Goal: Task Accomplishment & Management: Manage account settings

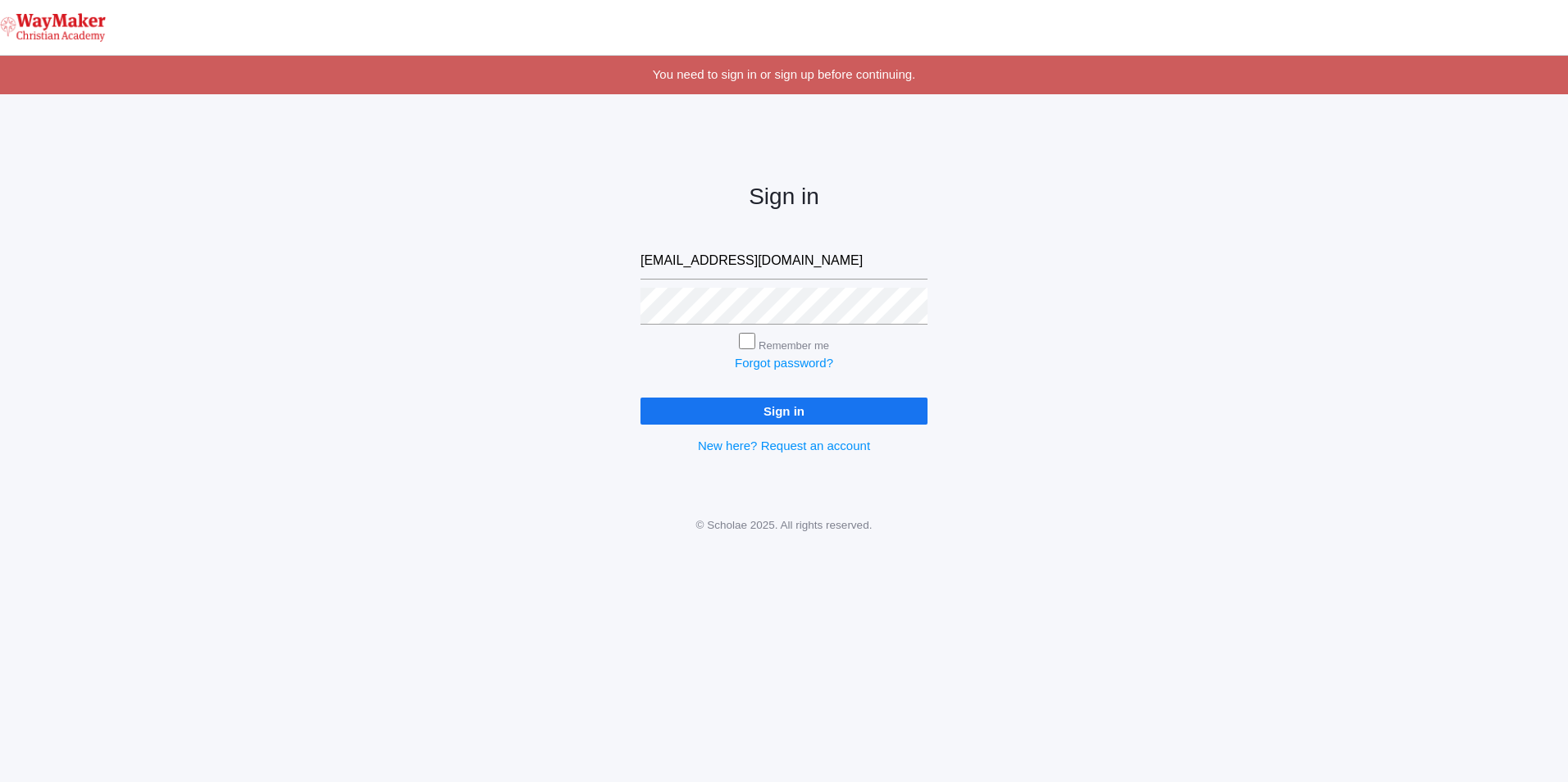
type input "[EMAIL_ADDRESS][DOMAIN_NAME]"
click at [748, 340] on input "Remember me" at bounding box center [746, 340] width 16 height 16
checkbox input "true"
click at [686, 410] on input "Sign in" at bounding box center [784, 412] width 287 height 27
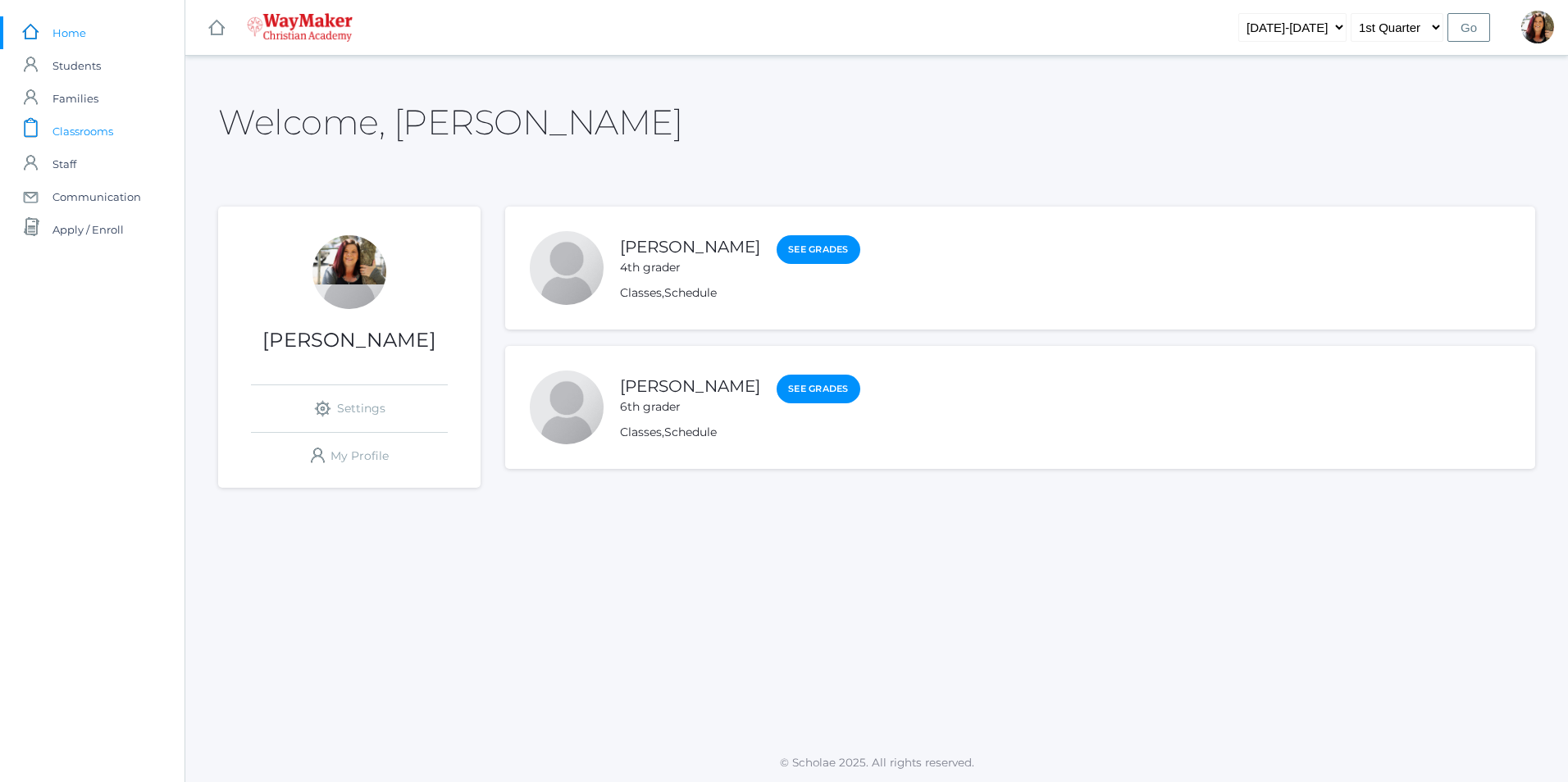
click at [108, 130] on span "Classrooms" at bounding box center [82, 131] width 61 height 33
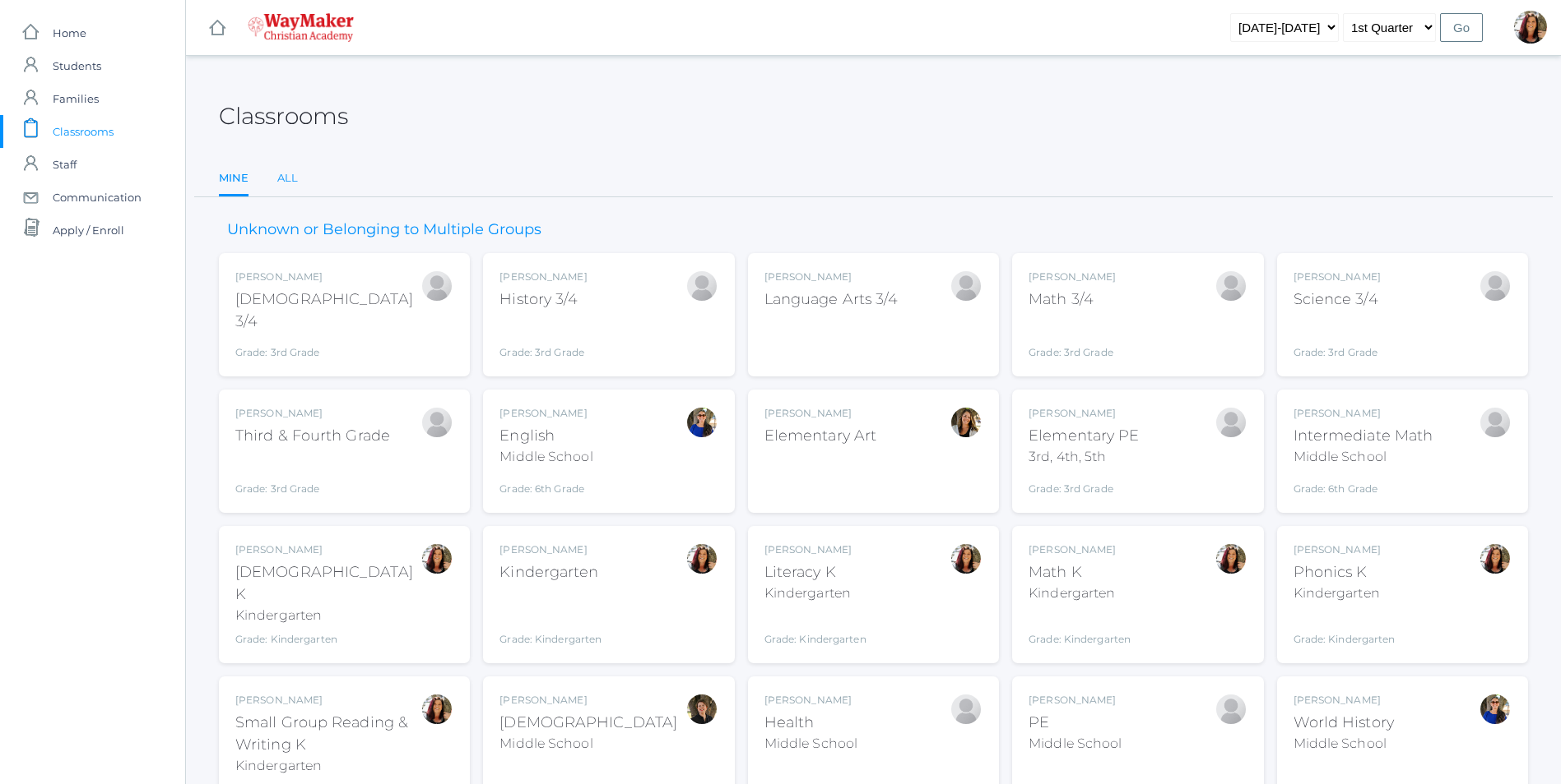
click at [291, 176] on link "All" at bounding box center [287, 178] width 20 height 33
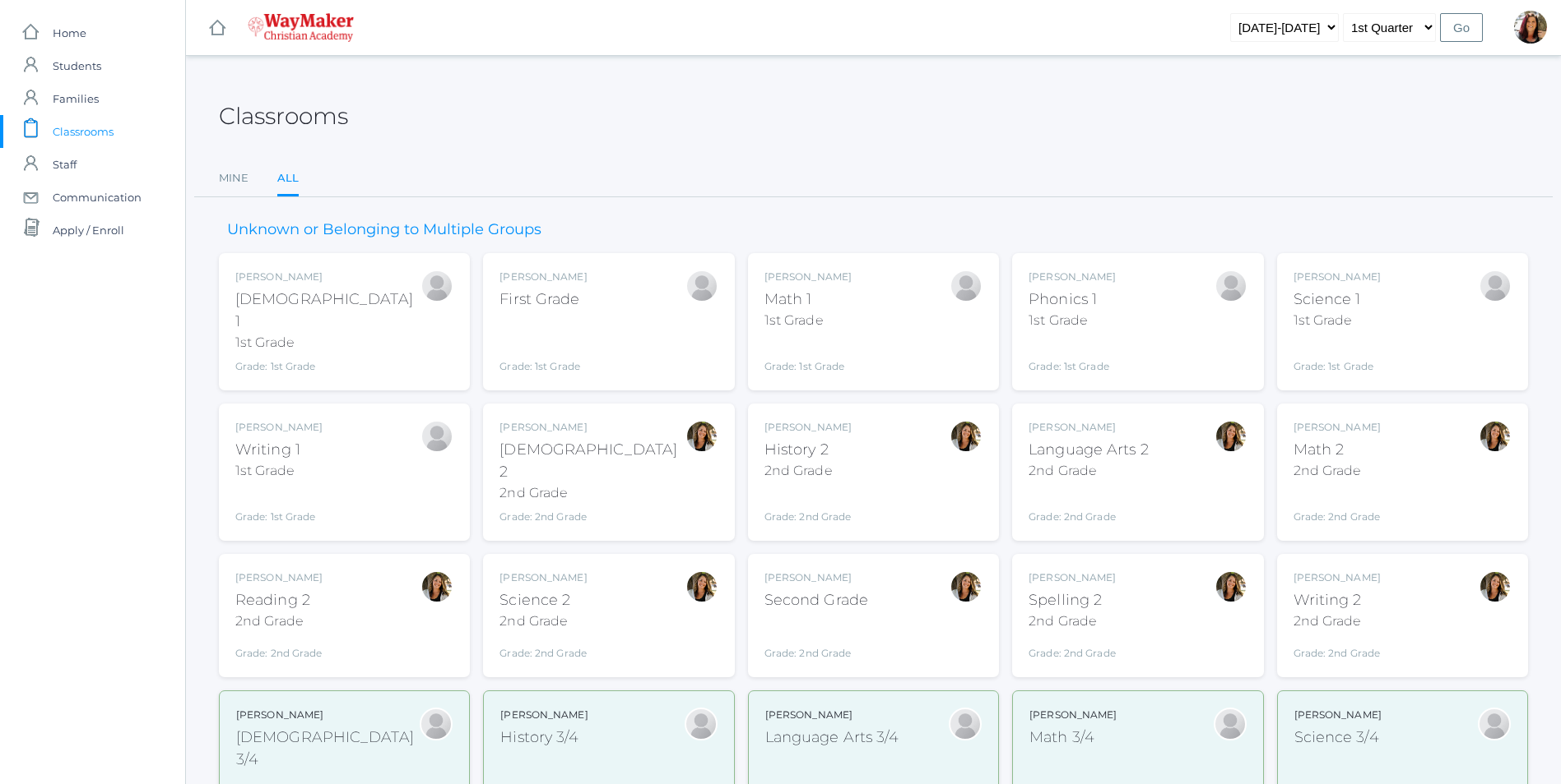
click at [288, 179] on link "All" at bounding box center [288, 179] width 21 height 35
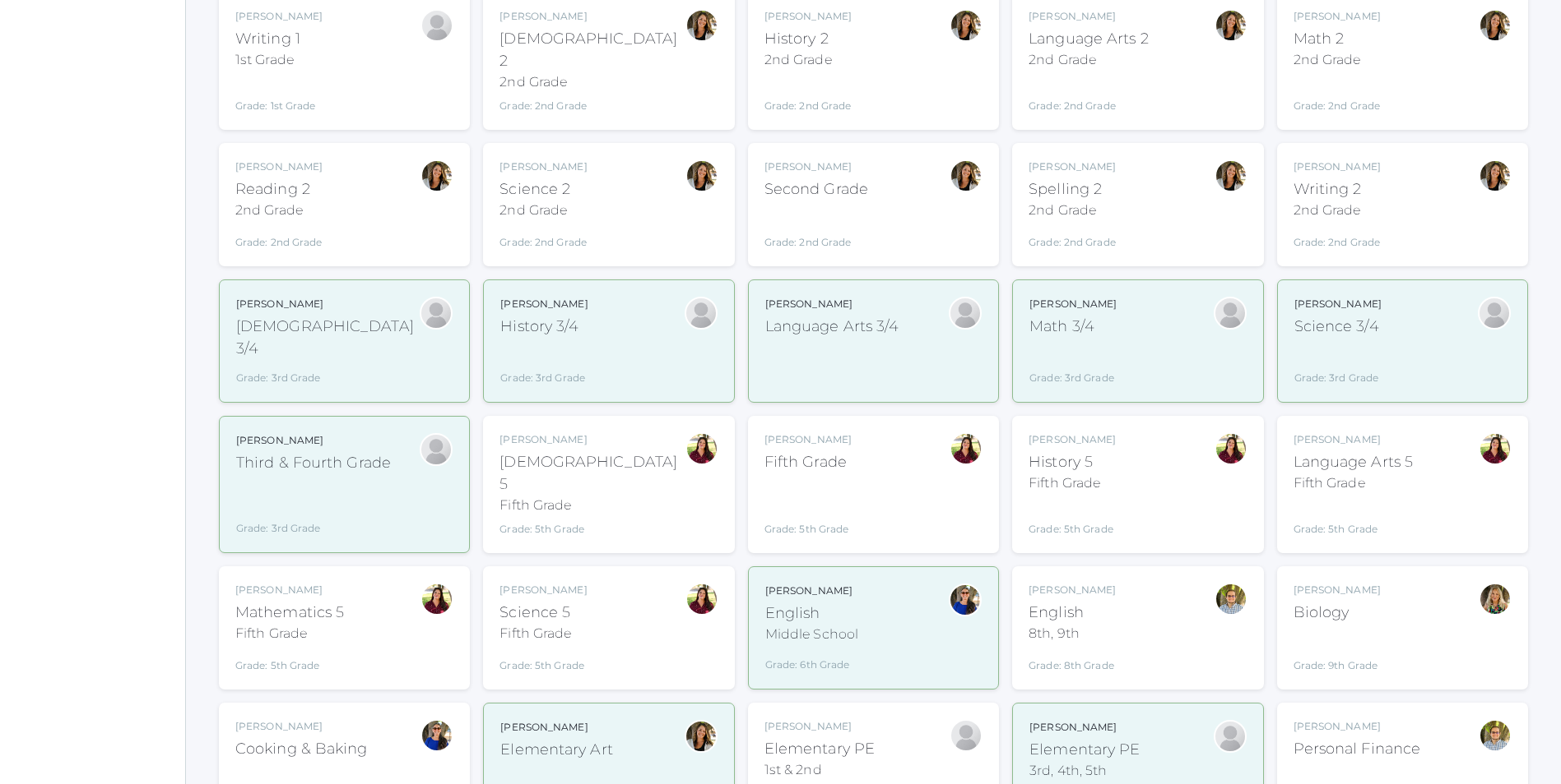
click at [622, 451] on div "Elizabeth Benzinger Bible 5 Fifth Grade Grade: 5th Grade 05ELEM" at bounding box center [608, 485] width 218 height 105
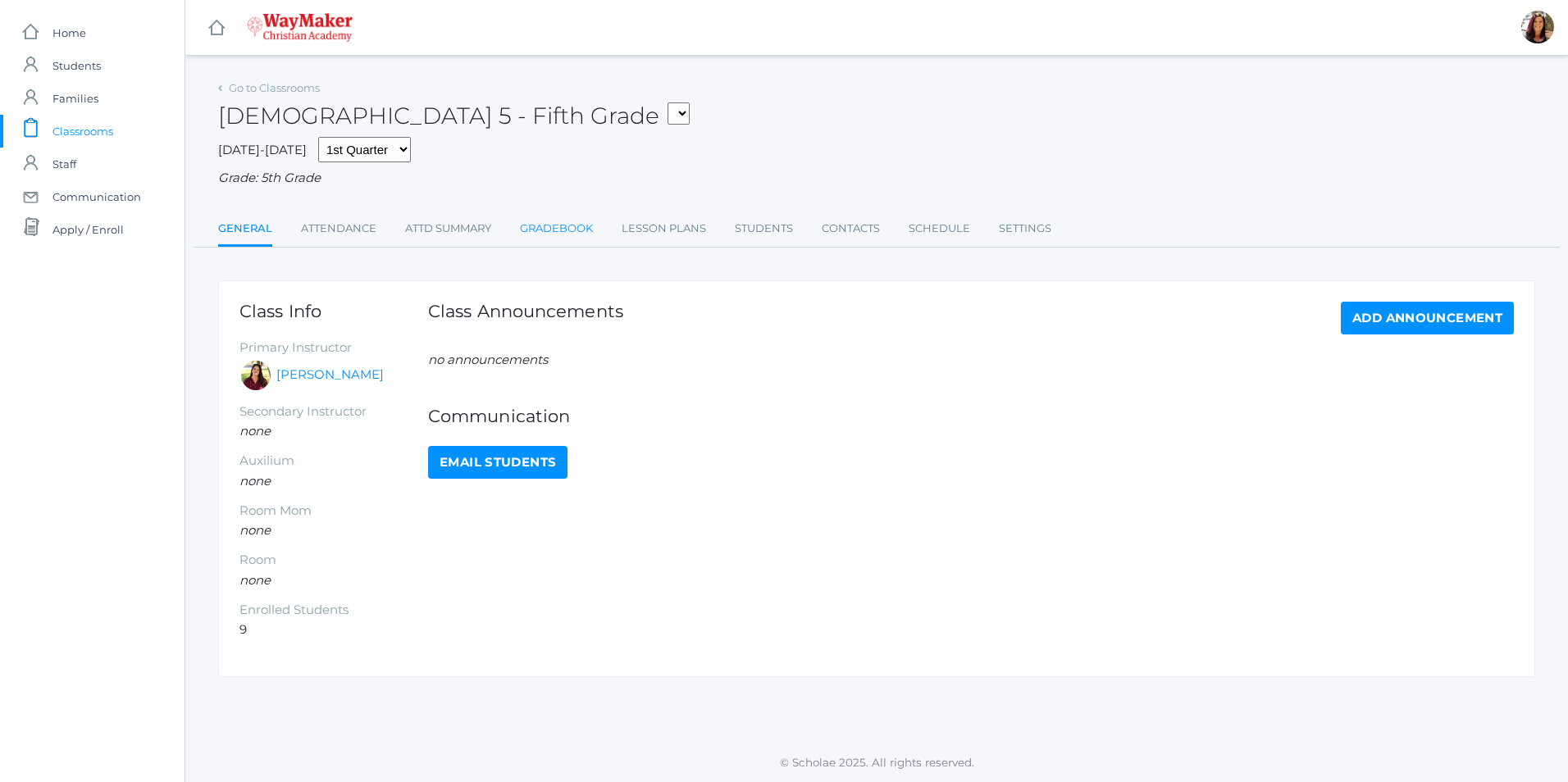
click at [567, 231] on link "Gradebook" at bounding box center [557, 229] width 73 height 33
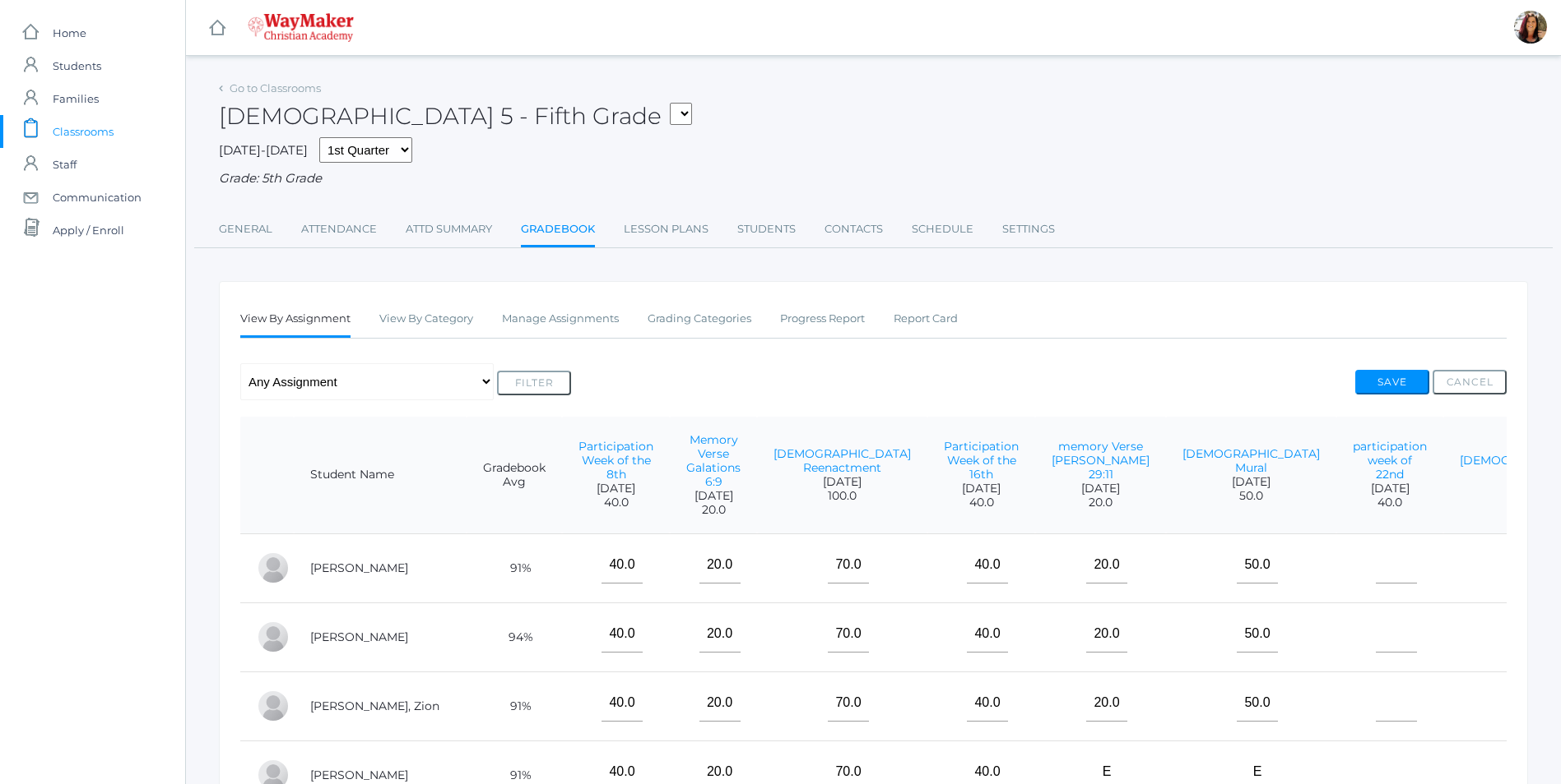
click at [94, 137] on span "Classrooms" at bounding box center [82, 132] width 61 height 33
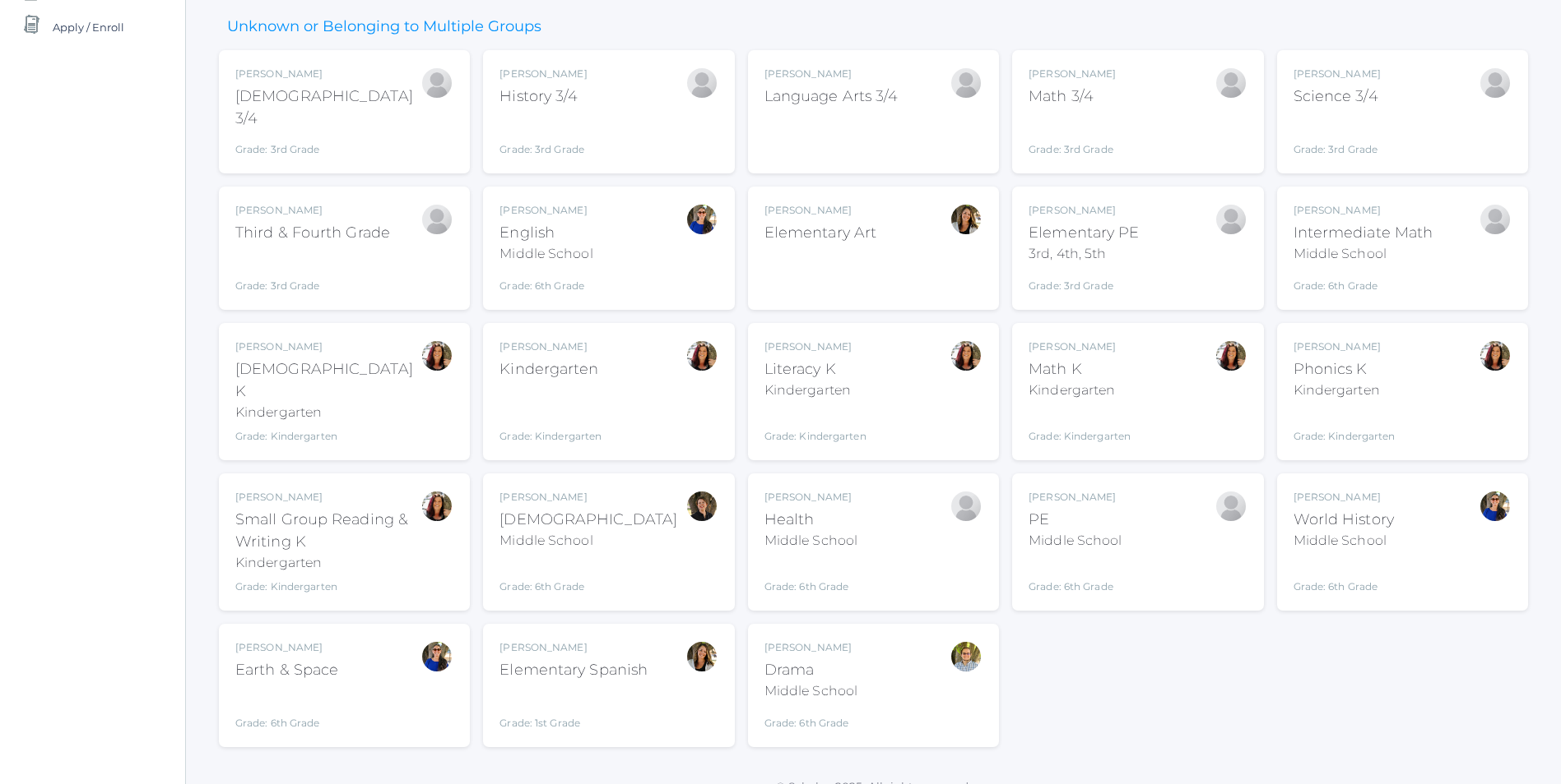
scroll to position [211, 0]
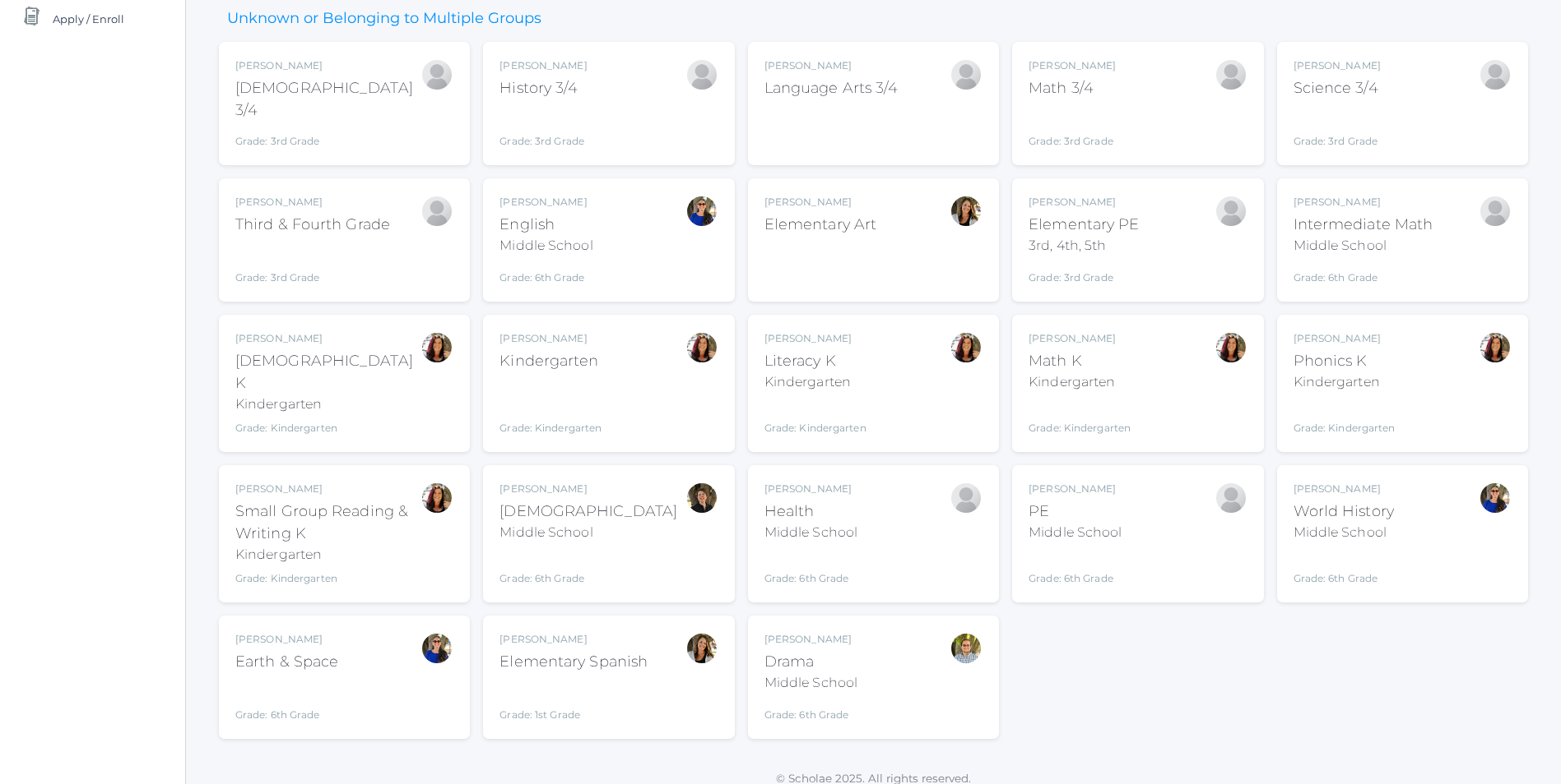
click at [373, 383] on div "Gina Pecor Bible K Kindergarten Grade: Kindergarten KINDER" at bounding box center [344, 384] width 218 height 105
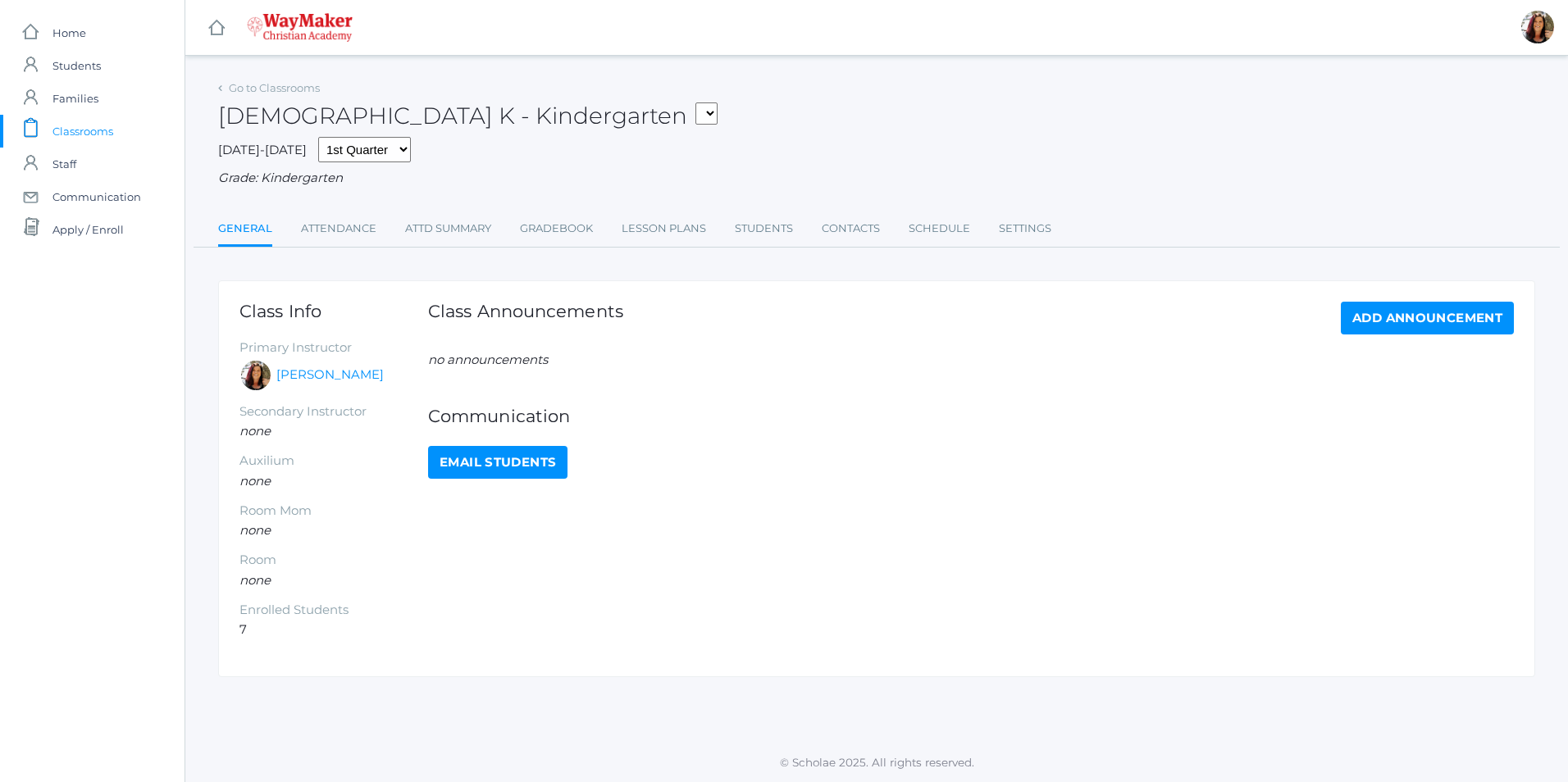
click at [595, 230] on ul "General Attendance Attd Summary Gradebook Lesson Plans Students Contacts Schedu…" at bounding box center [877, 230] width 1318 height 35
click at [573, 233] on link "Gradebook" at bounding box center [557, 229] width 73 height 33
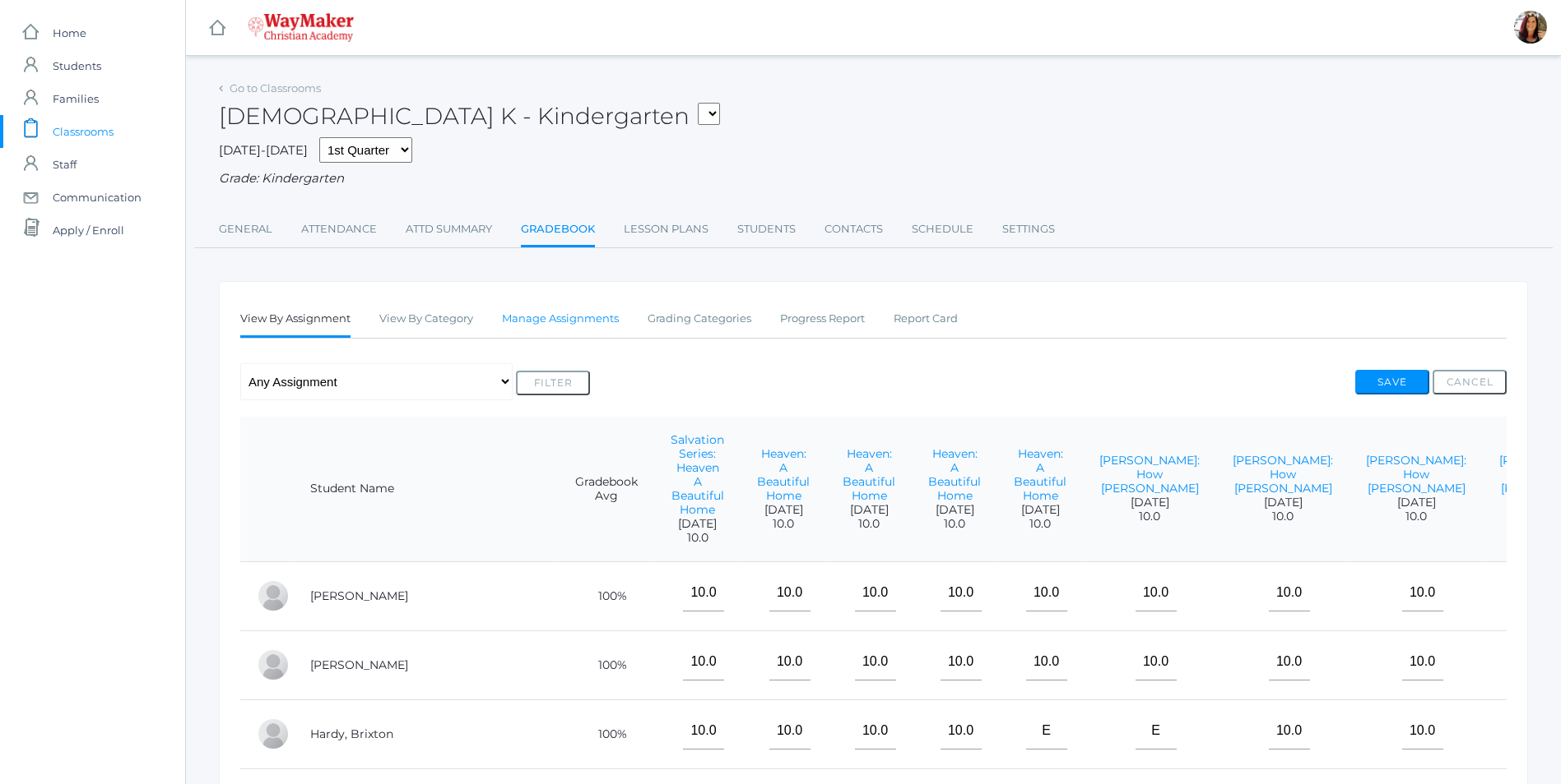
click at [582, 327] on link "Manage Assignments" at bounding box center [560, 319] width 116 height 33
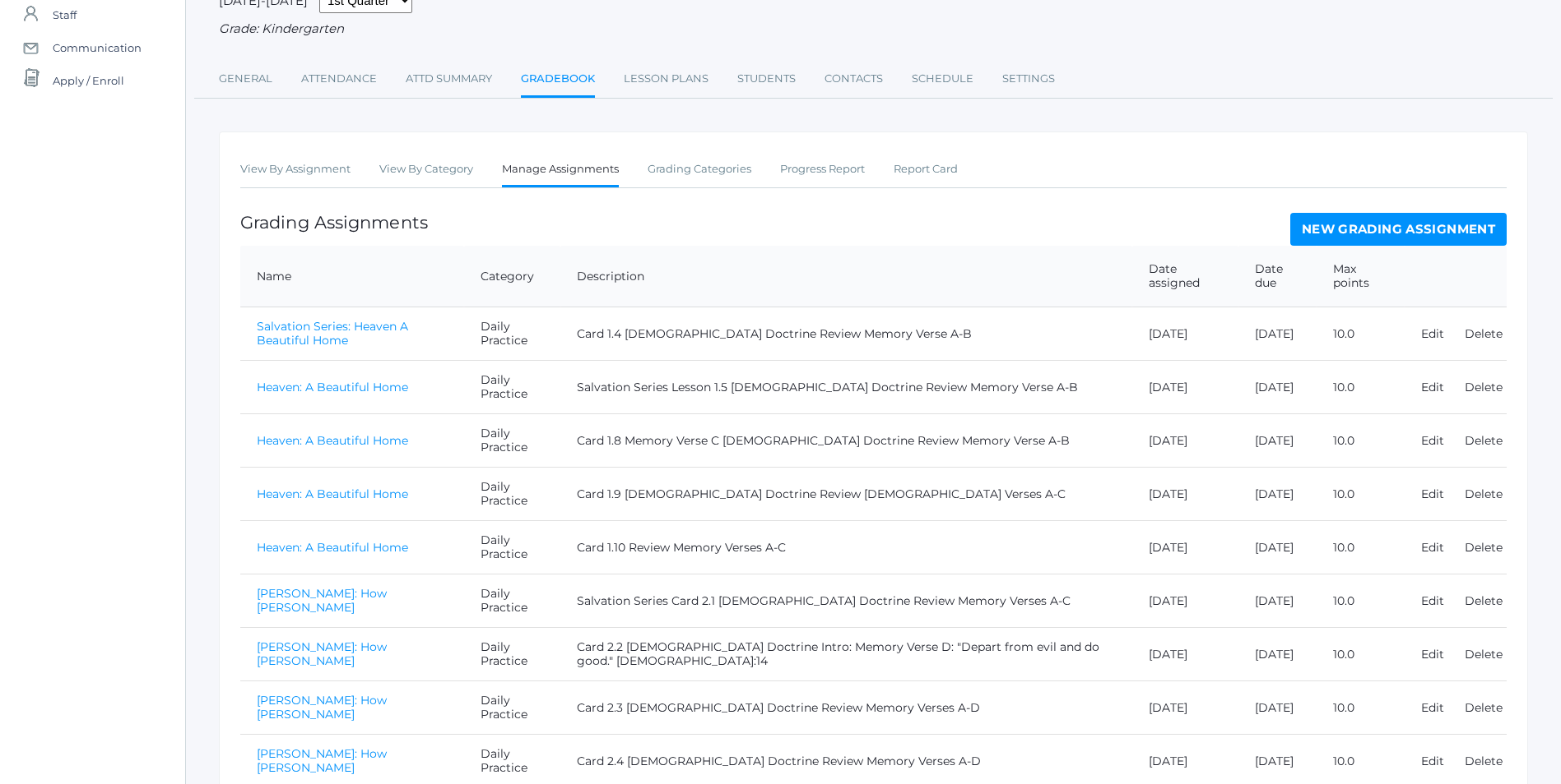
scroll to position [165, 0]
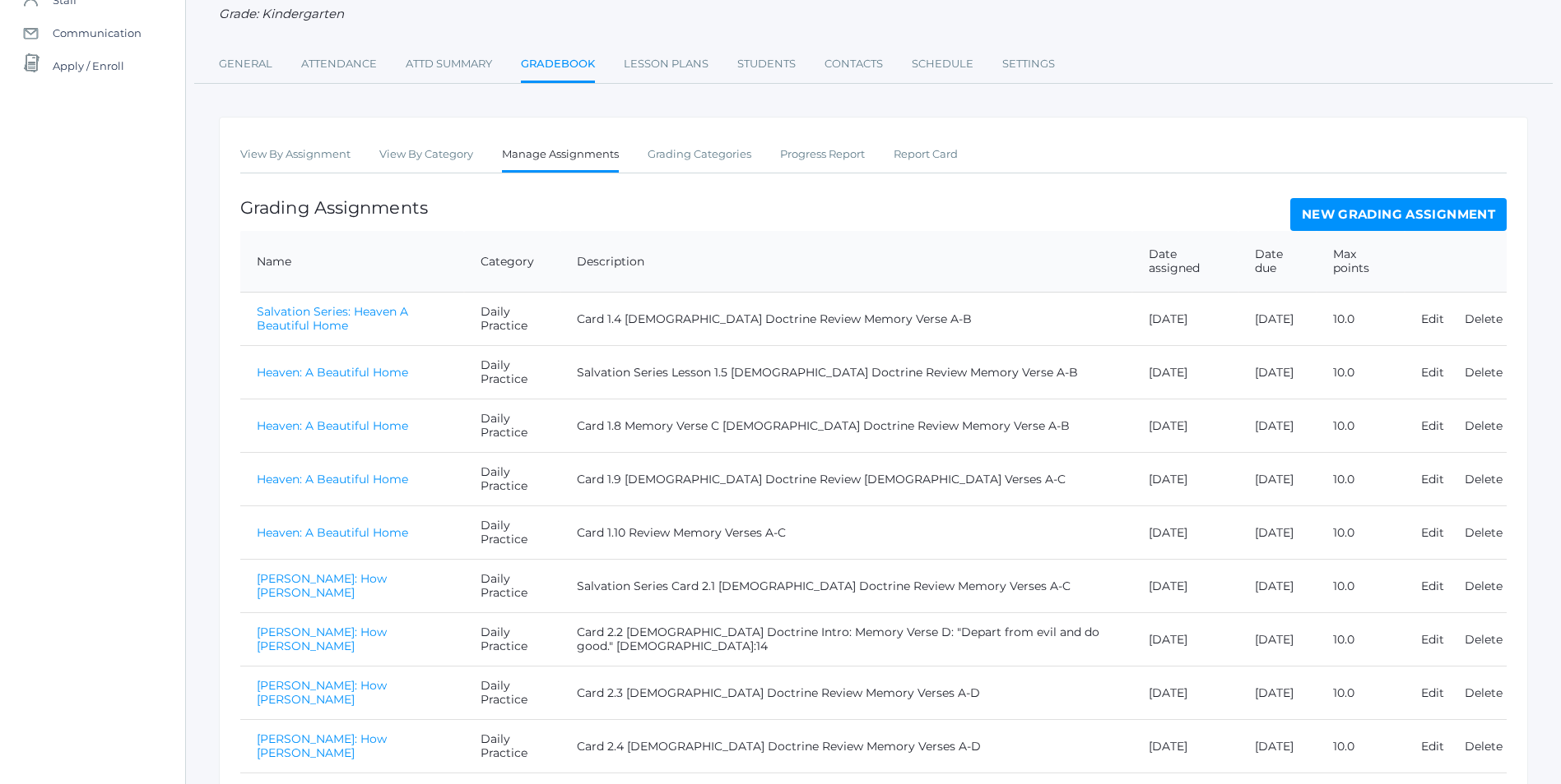
click at [1441, 222] on link "New Grading Assignment" at bounding box center [1397, 214] width 216 height 33
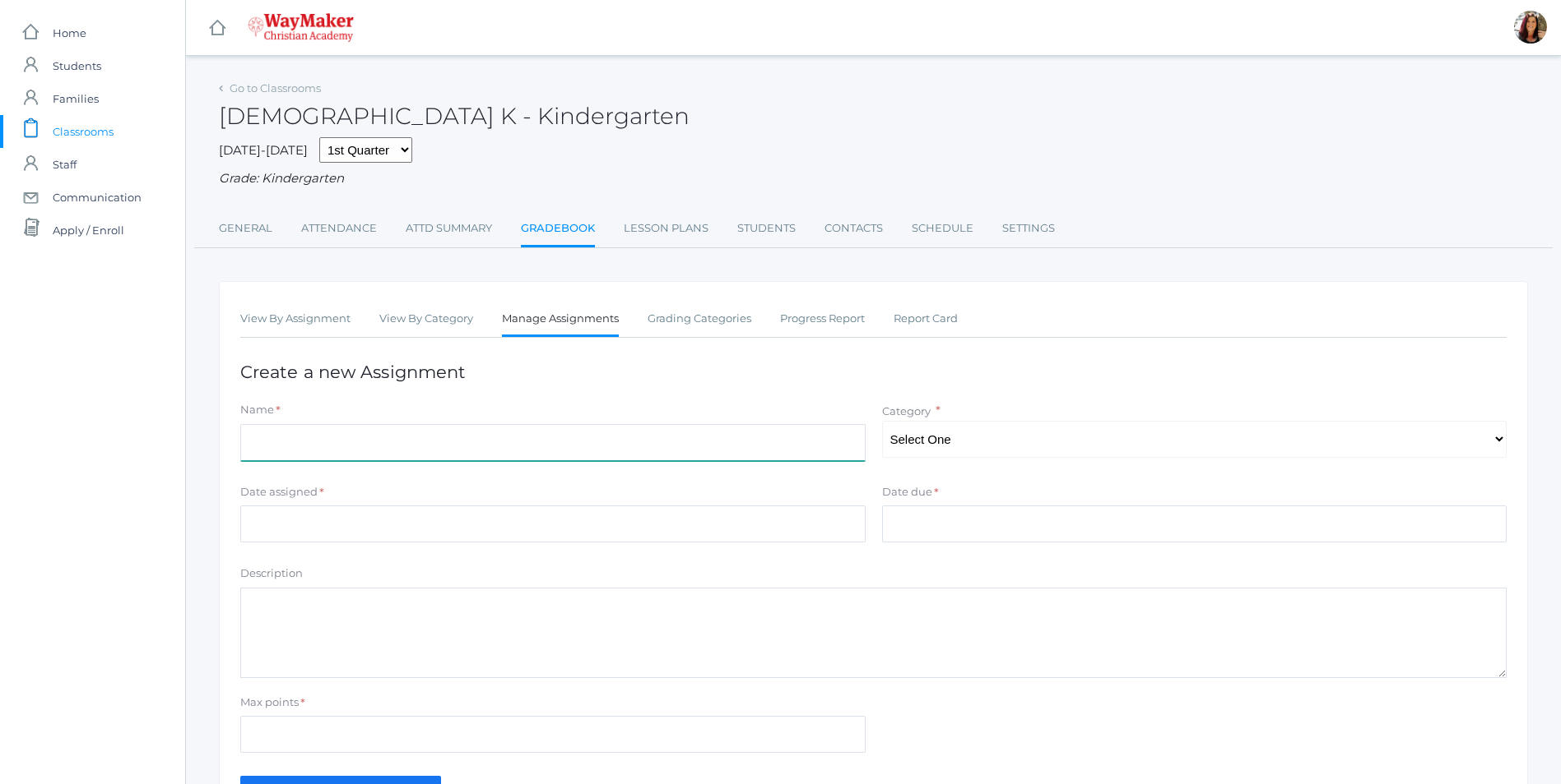
click at [351, 445] on input "Name" at bounding box center [553, 443] width 625 height 37
type input "The Crucifixion of [DEMOGRAPHIC_DATA]"
click at [1494, 450] on select "Select One Daily Practice Summative Assessment" at bounding box center [1195, 439] width 625 height 37
select select "1100"
click at [882, 423] on select "Select One Daily Practice Summative Assessment" at bounding box center [1195, 439] width 625 height 37
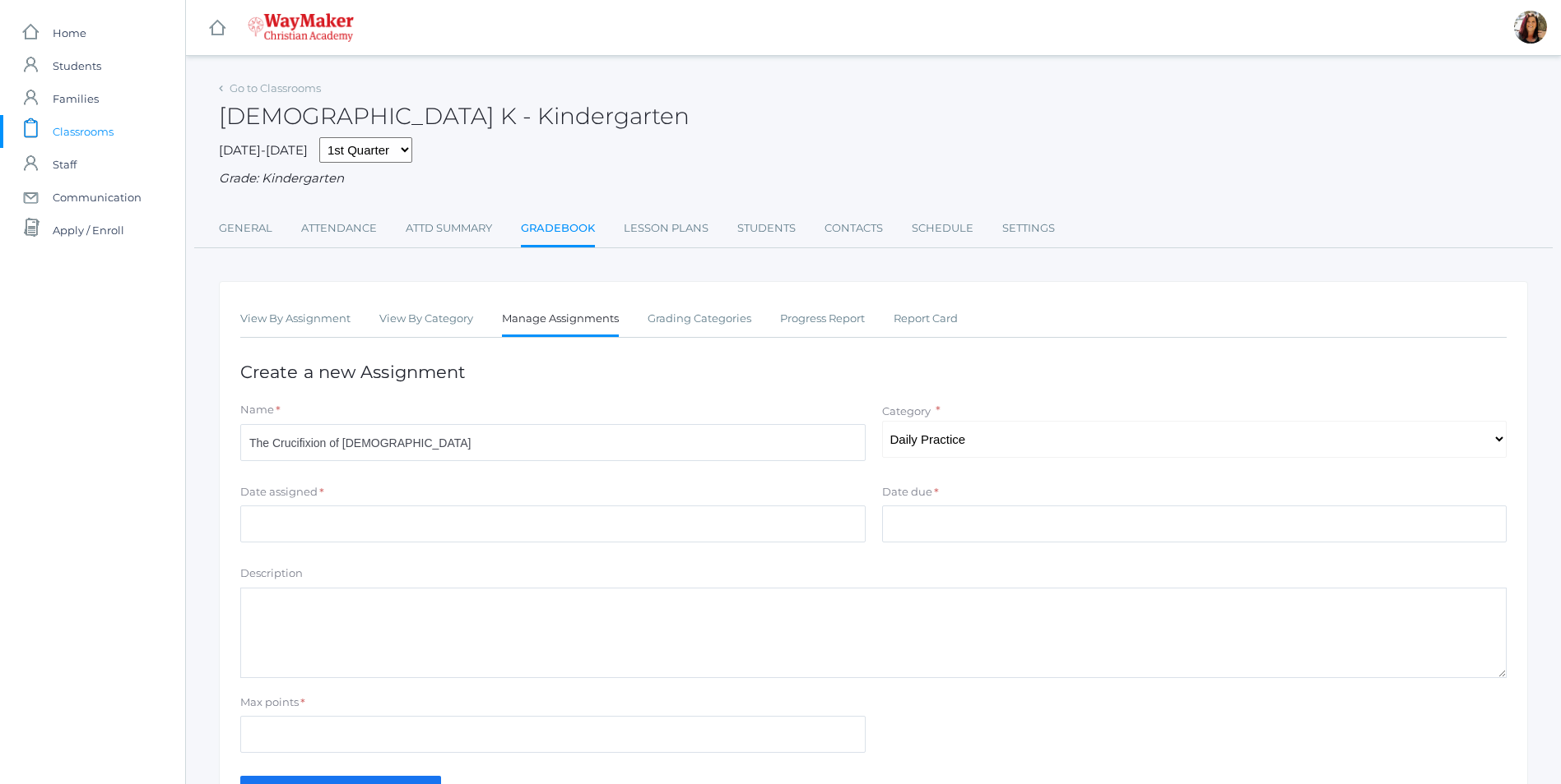
click at [305, 505] on div "Date assigned *" at bounding box center [553, 495] width 625 height 22
click at [306, 518] on input "Date assigned" at bounding box center [553, 524] width 625 height 37
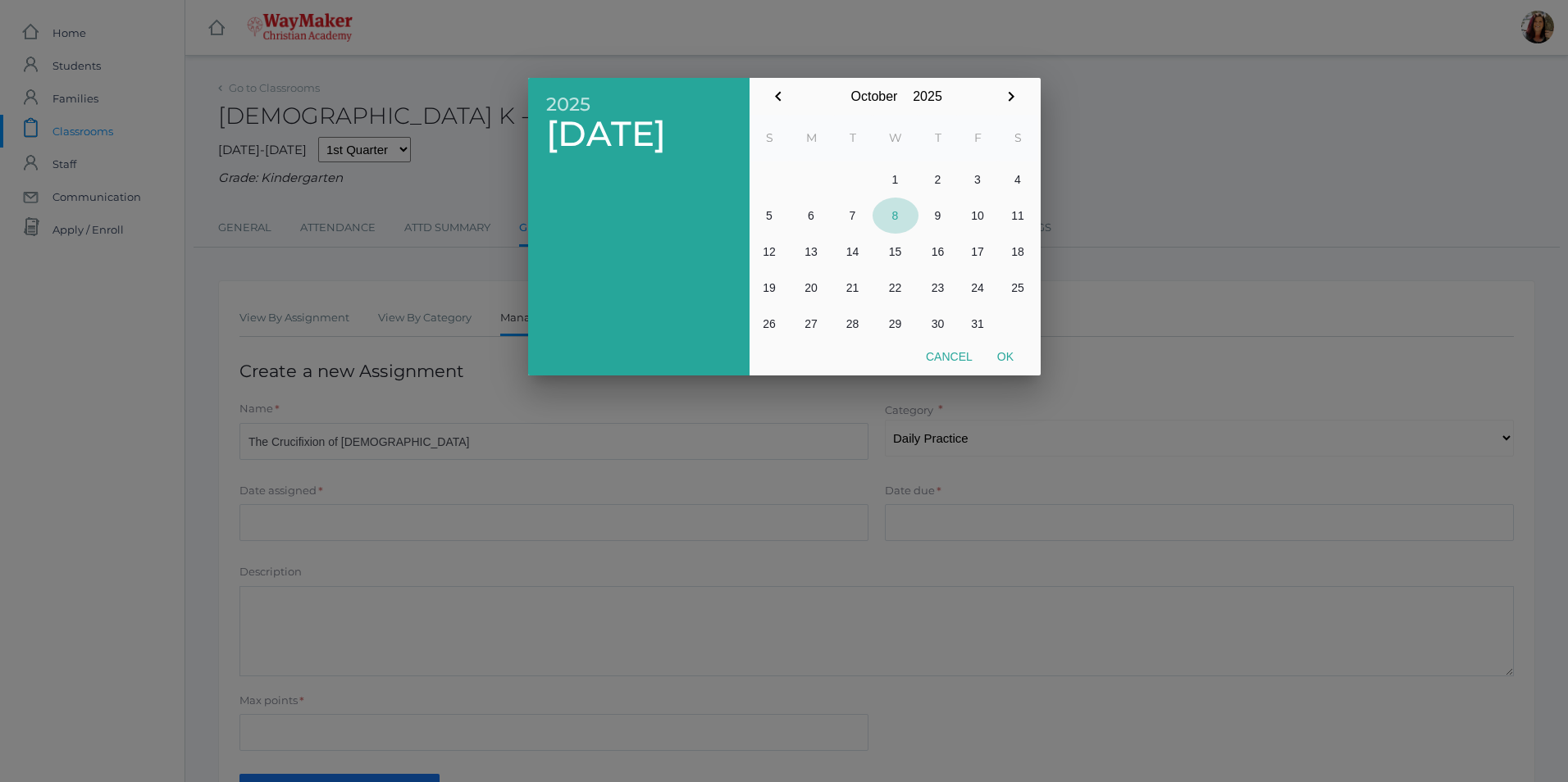
click at [895, 225] on button "8" at bounding box center [896, 215] width 46 height 36
click at [1006, 356] on button "Ok" at bounding box center [1005, 357] width 41 height 30
type input "[DATE]"
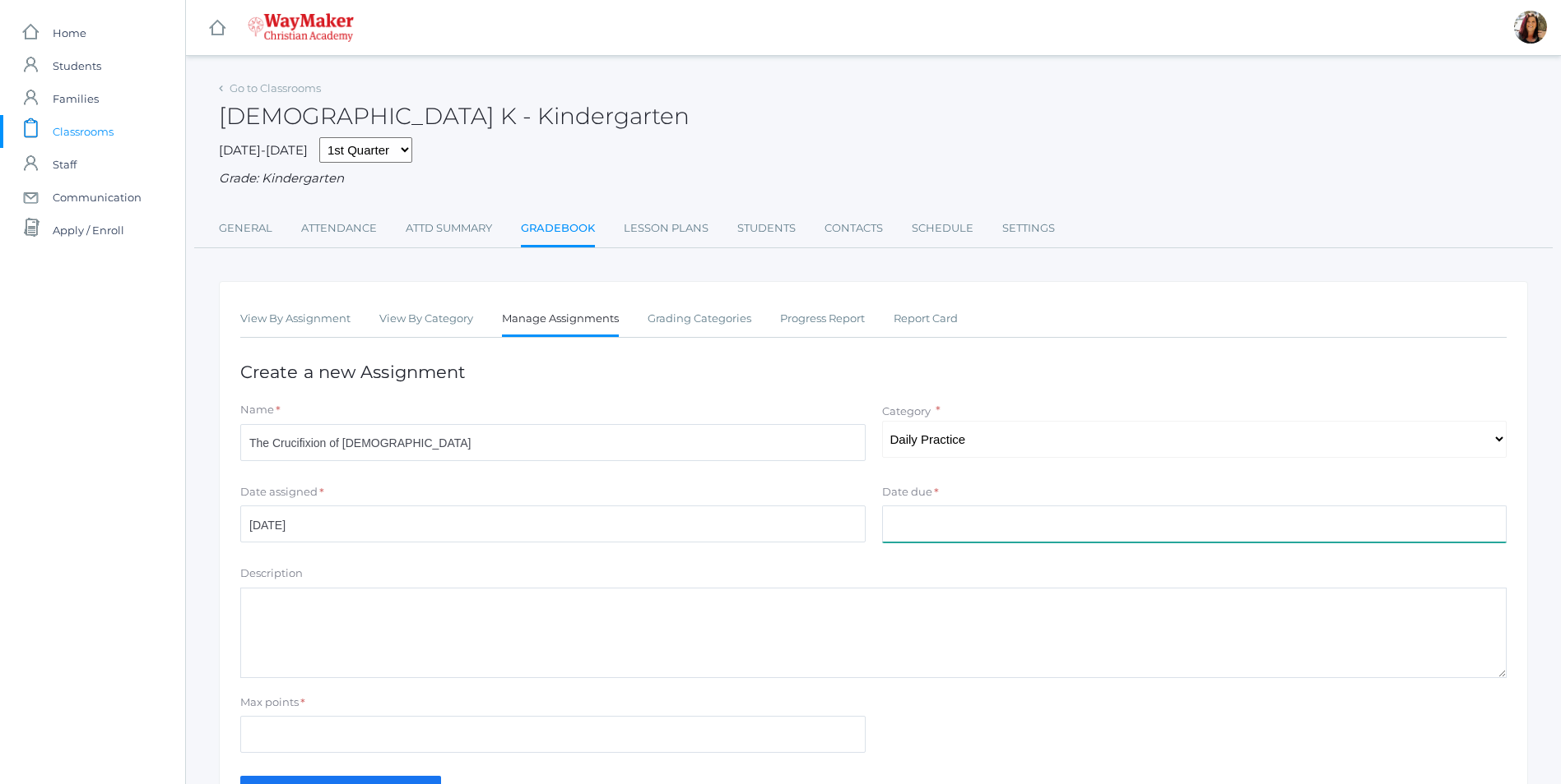
click at [950, 518] on input "Date due" at bounding box center [1195, 524] width 625 height 37
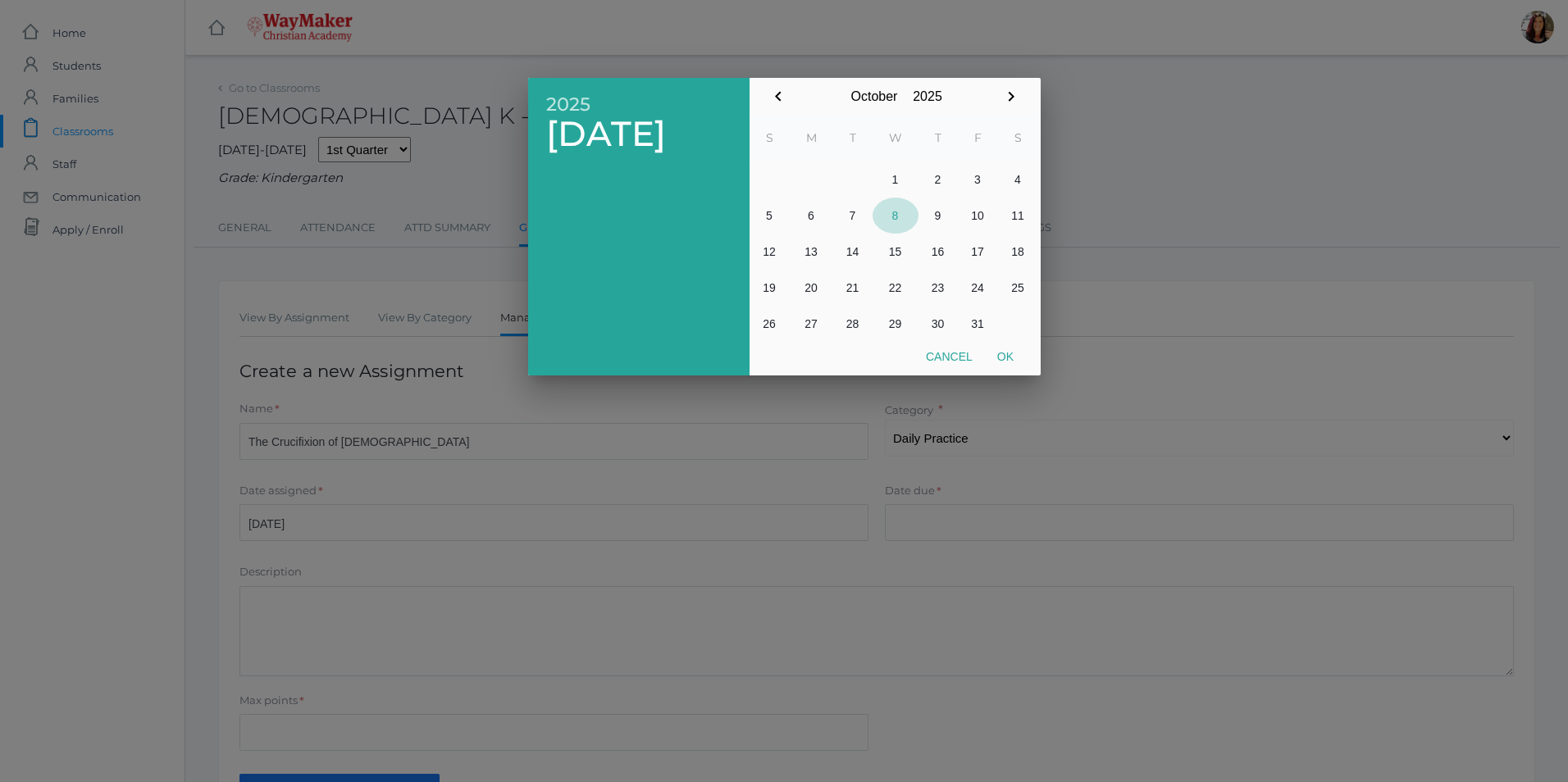
click at [897, 219] on button "8" at bounding box center [896, 215] width 46 height 36
click at [1009, 362] on button "Ok" at bounding box center [1005, 357] width 41 height 30
type input "2025-10-08"
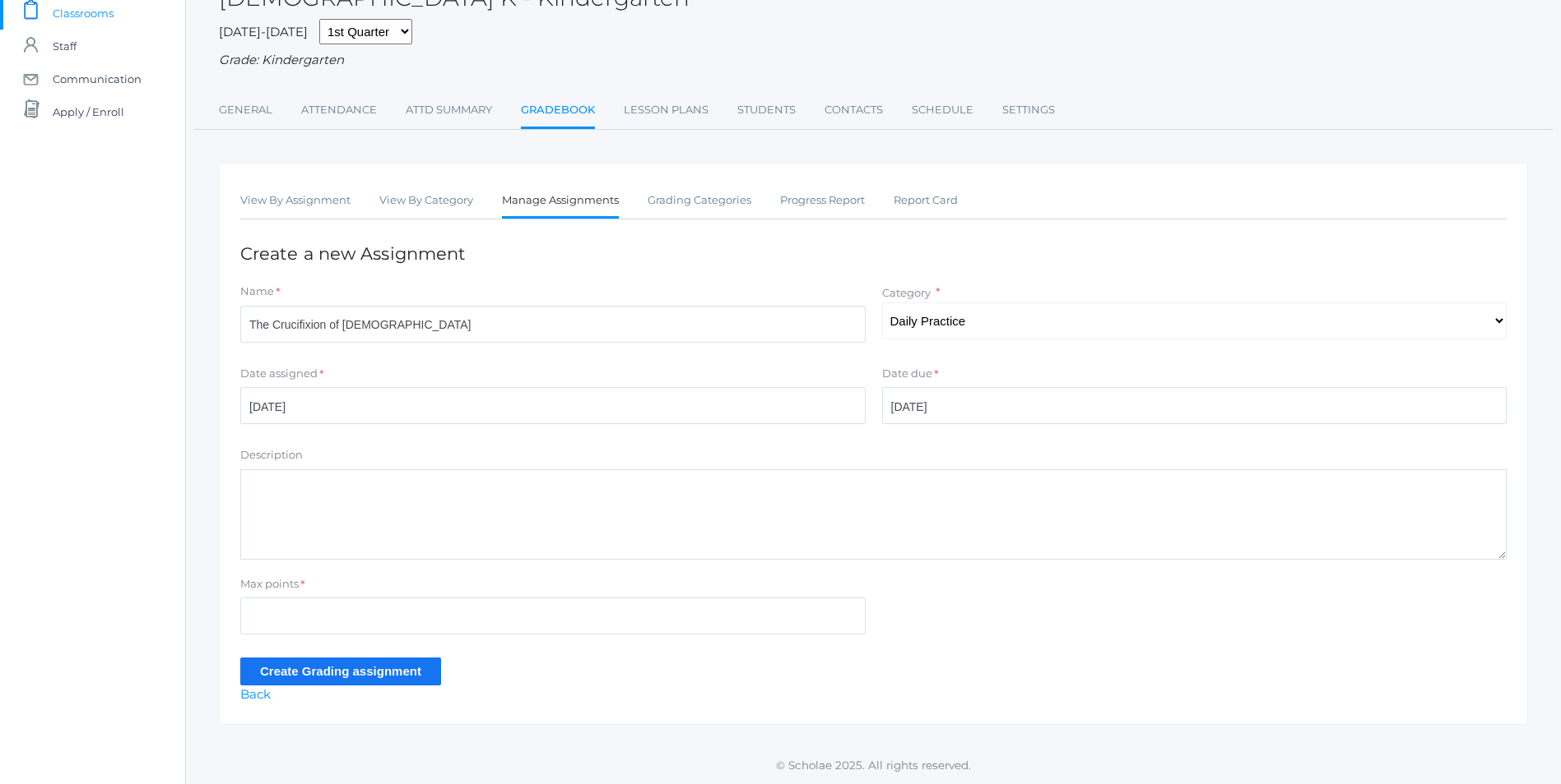
scroll to position [121, 0]
click at [269, 485] on textarea "Description" at bounding box center [874, 514] width 1266 height 90
type textarea "B"
type textarea "Card 3.1 Bible Doctrine Review Memory Verses A-F"
click at [295, 612] on input "Max points" at bounding box center [553, 616] width 625 height 37
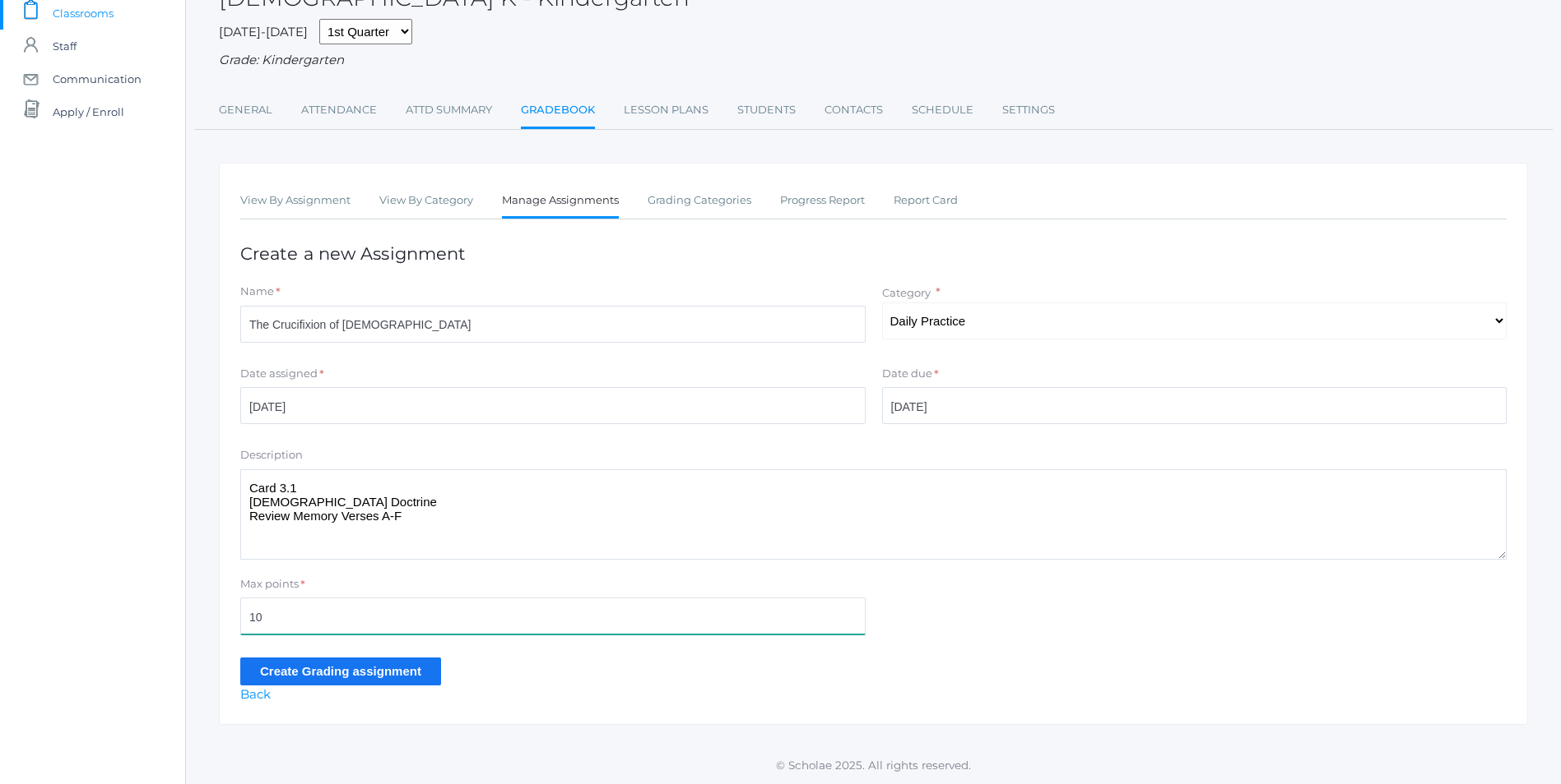
type input "10"
click at [381, 677] on input "Create Grading assignment" at bounding box center [340, 672] width 201 height 27
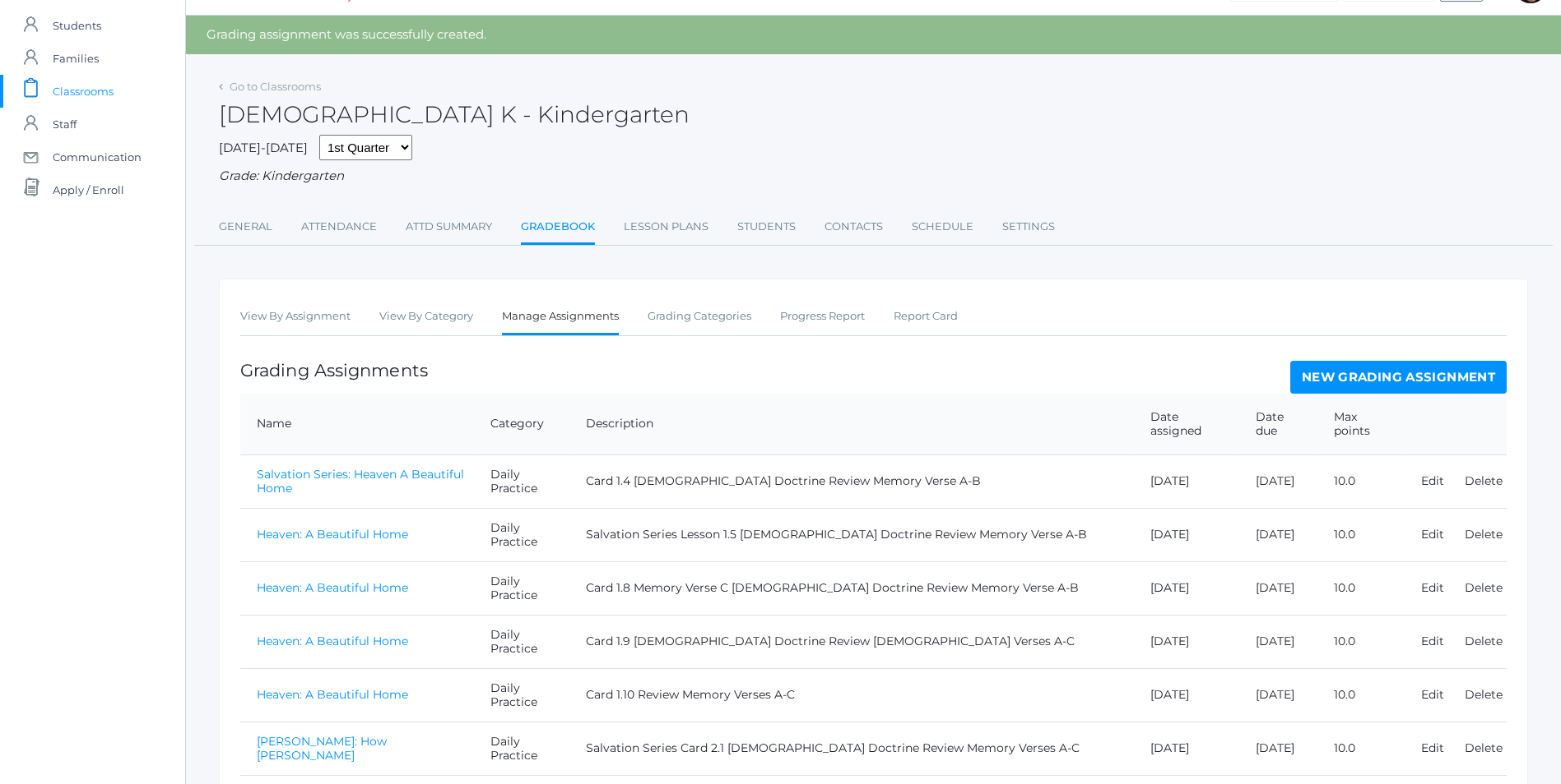
scroll to position [436, 0]
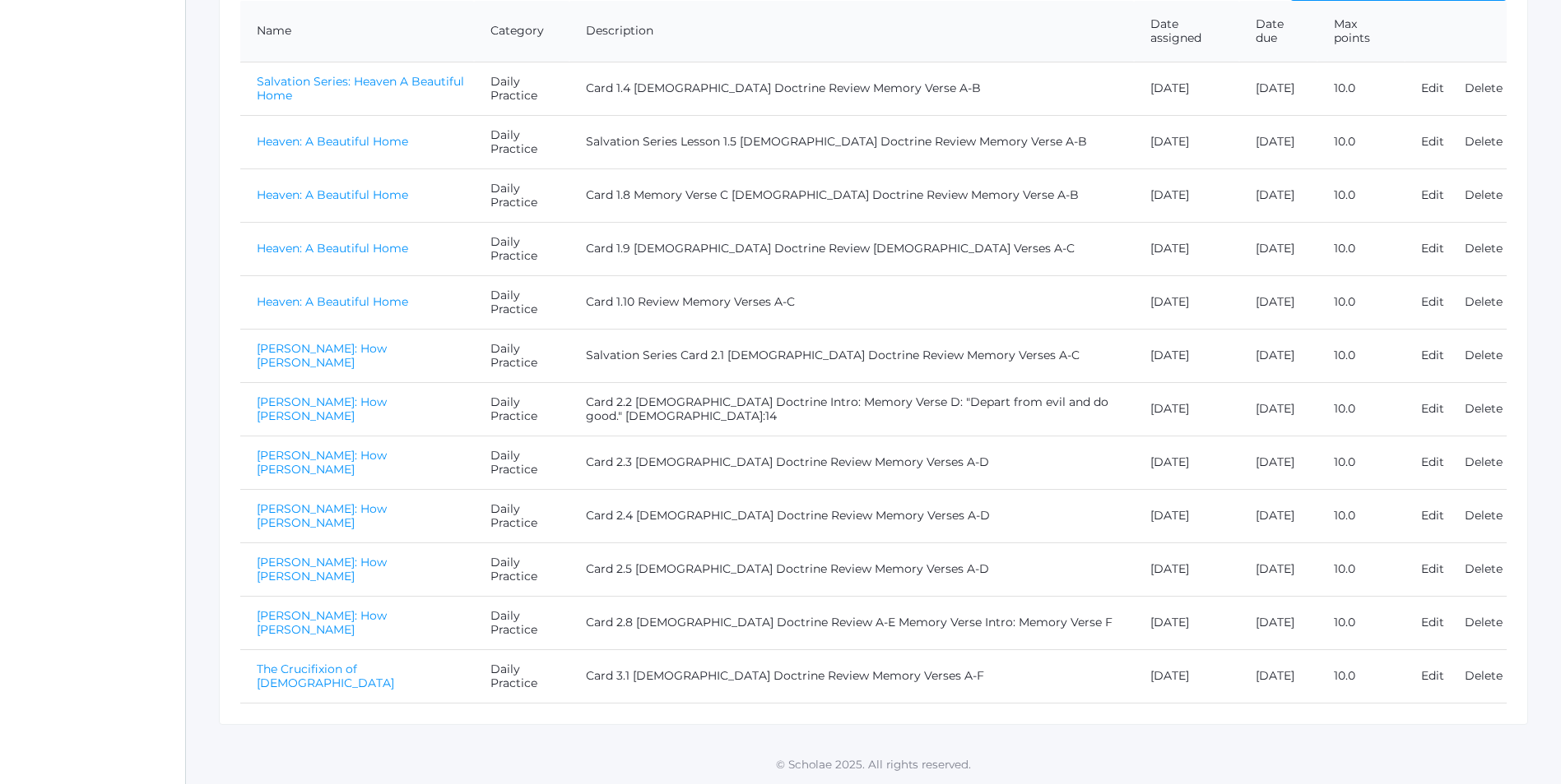
click at [312, 679] on link "The Crucifixion of [DEMOGRAPHIC_DATA]" at bounding box center [326, 676] width 138 height 29
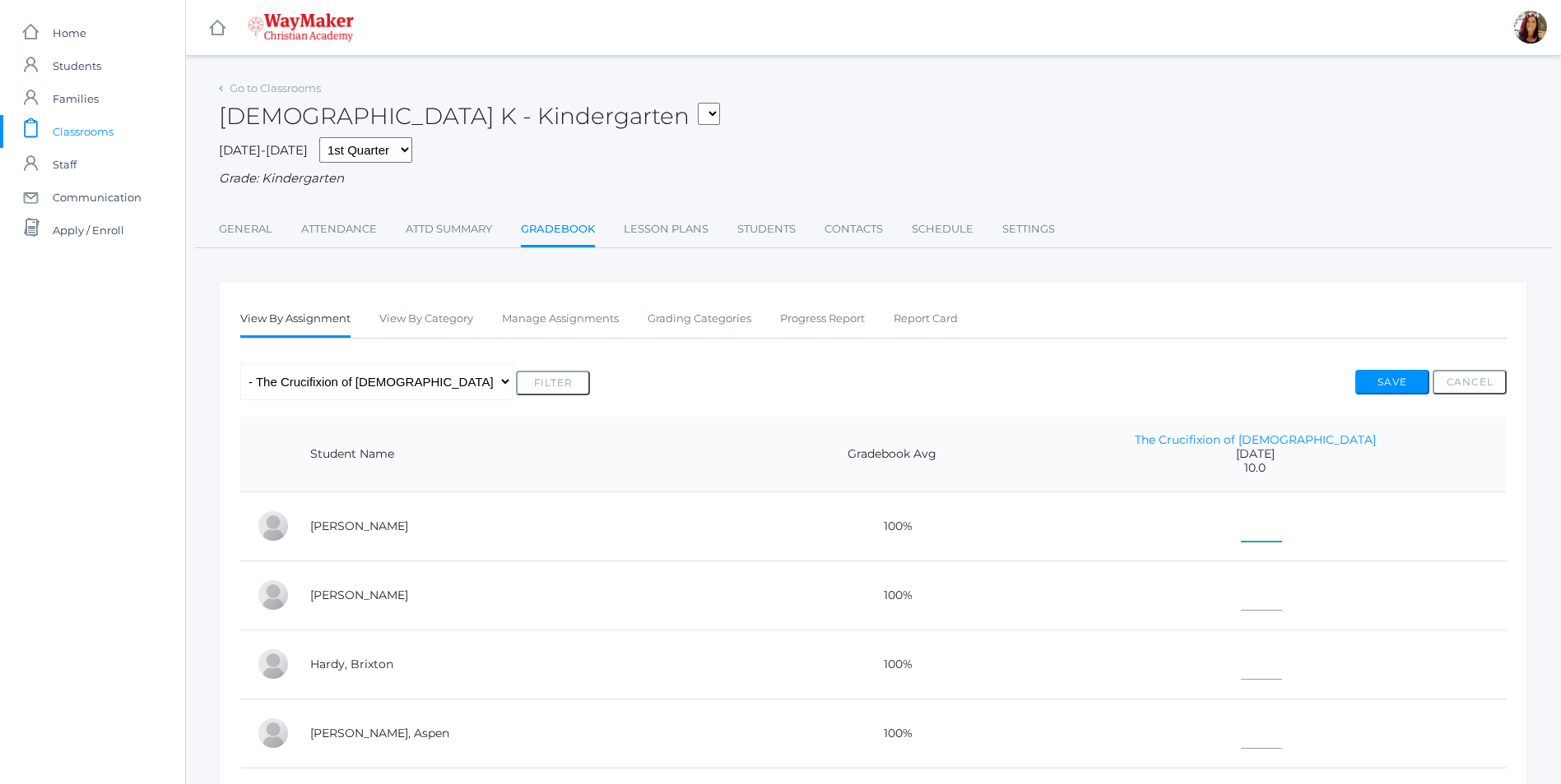
click at [1282, 531] on input"] "text" at bounding box center [1261, 523] width 41 height 37
type input"] "10"
click at [1282, 611] on input"] "text" at bounding box center [1261, 592] width 41 height 37
type input"] "10"
click at [1282, 648] on input"] "text" at bounding box center [1261, 662] width 41 height 37
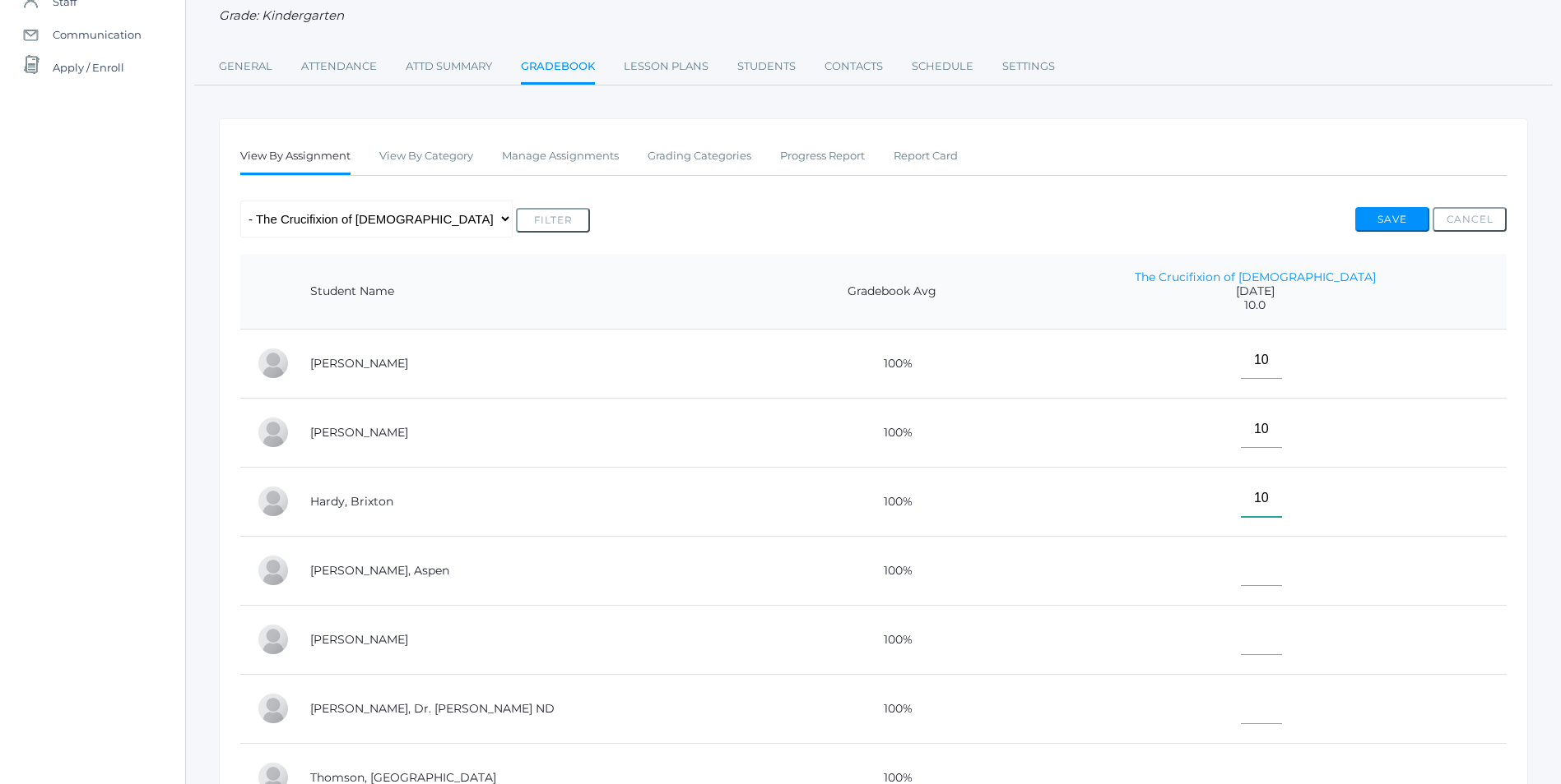
scroll to position [165, 0]
type input"] "10"
click at [1282, 583] on input"] "text" at bounding box center [1261, 566] width 41 height 37
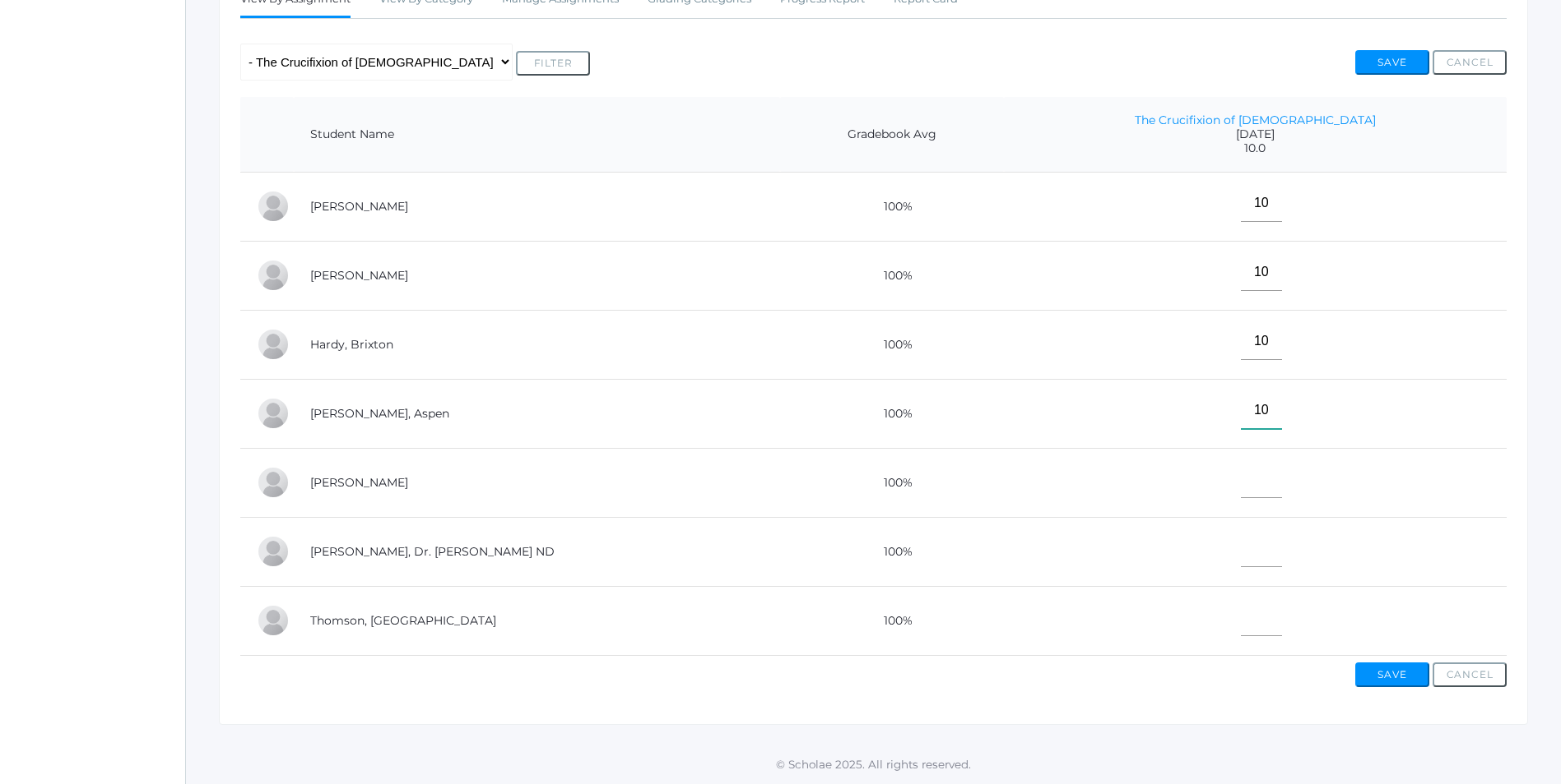
scroll to position [329, 0]
type input"] "10"
click at [1282, 558] on input"] "text" at bounding box center [1261, 549] width 41 height 37
type input"] "E"
click at [1282, 621] on input"] "text" at bounding box center [1261, 618] width 41 height 37
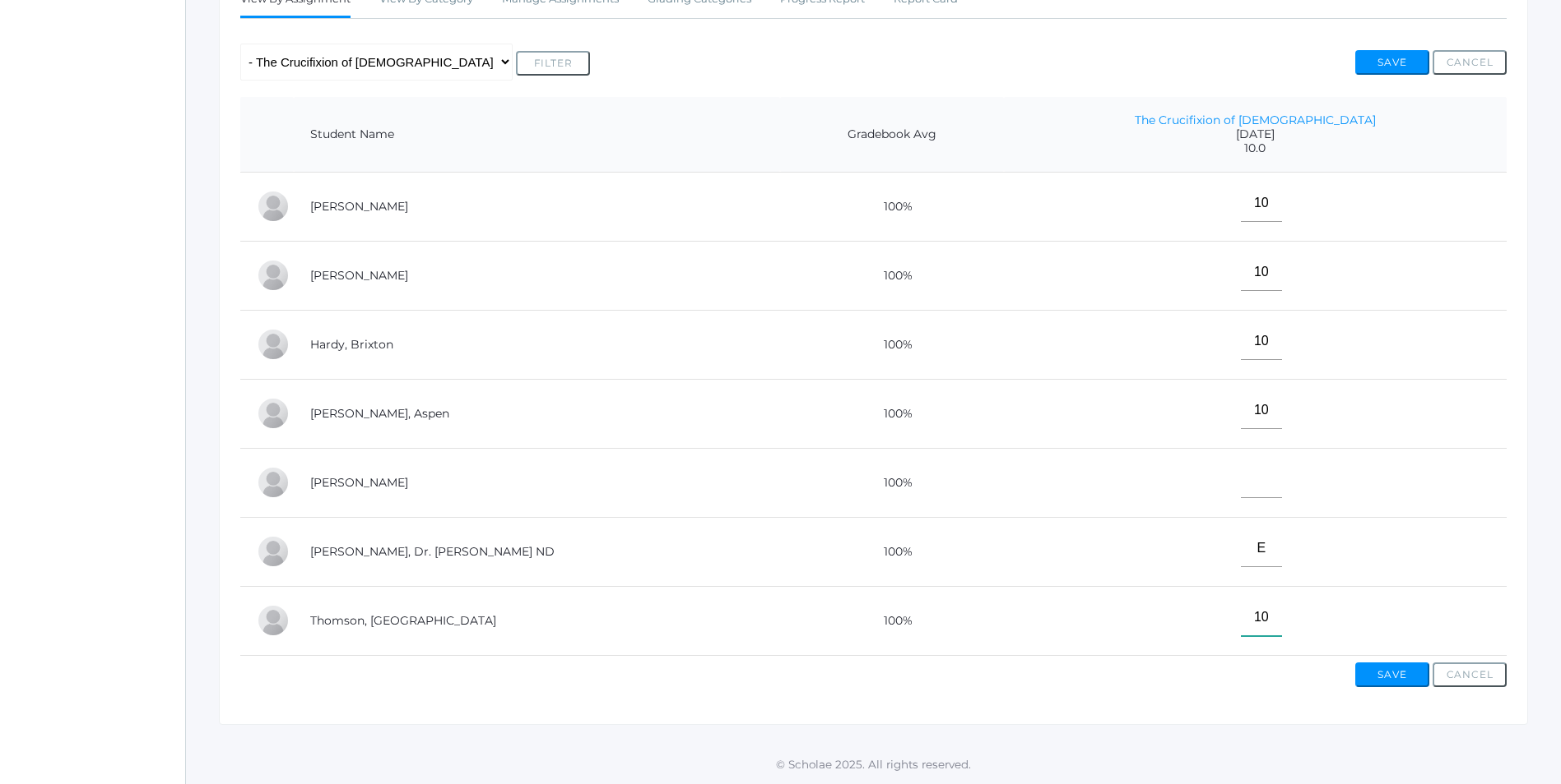
type input"] "10"
click at [1389, 681] on button "Save" at bounding box center [1391, 674] width 74 height 24
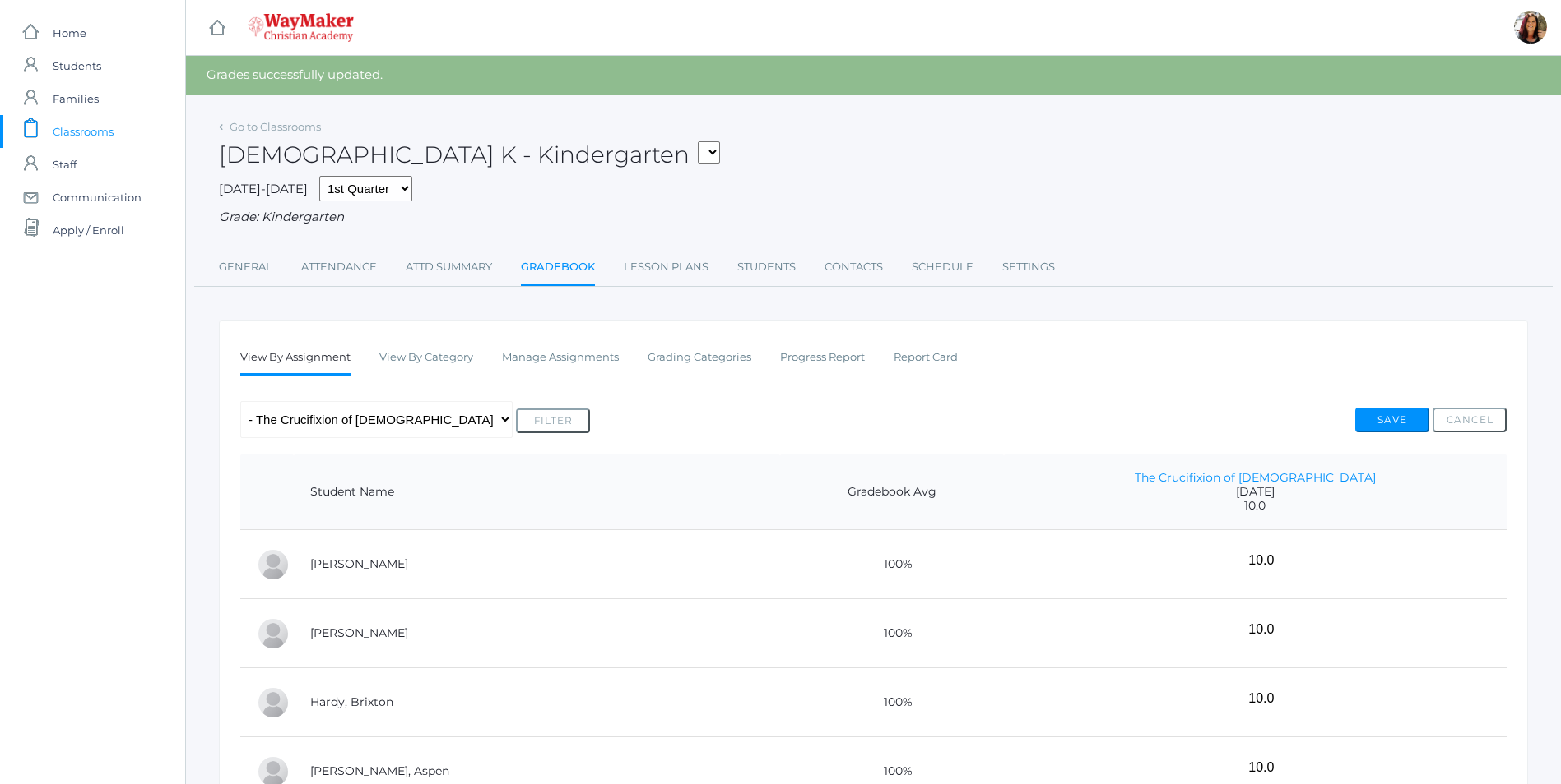
click at [85, 128] on span "Classrooms" at bounding box center [82, 132] width 61 height 33
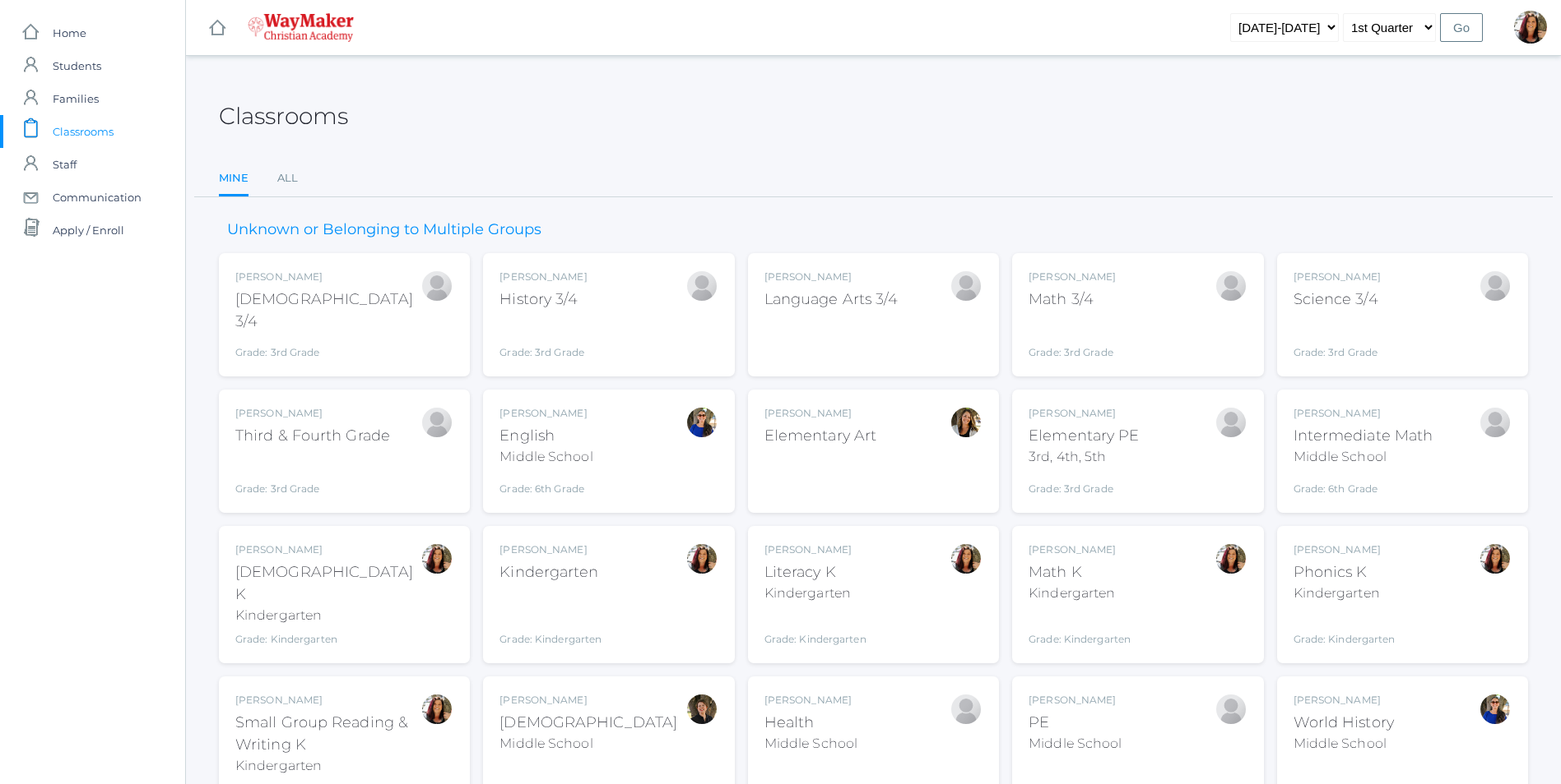
scroll to position [211, 0]
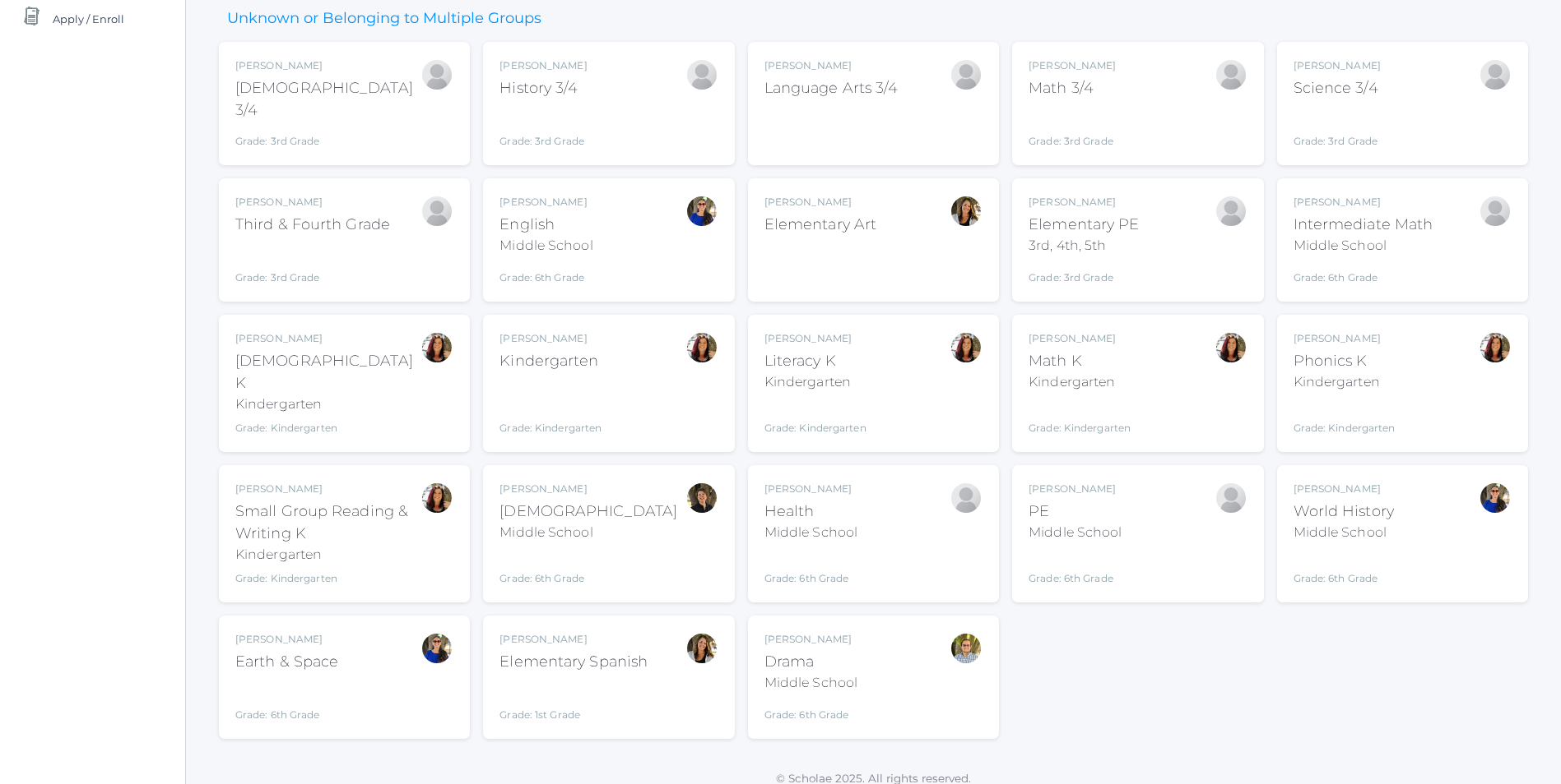
click at [836, 367] on div "Literacy K" at bounding box center [814, 361] width 102 height 22
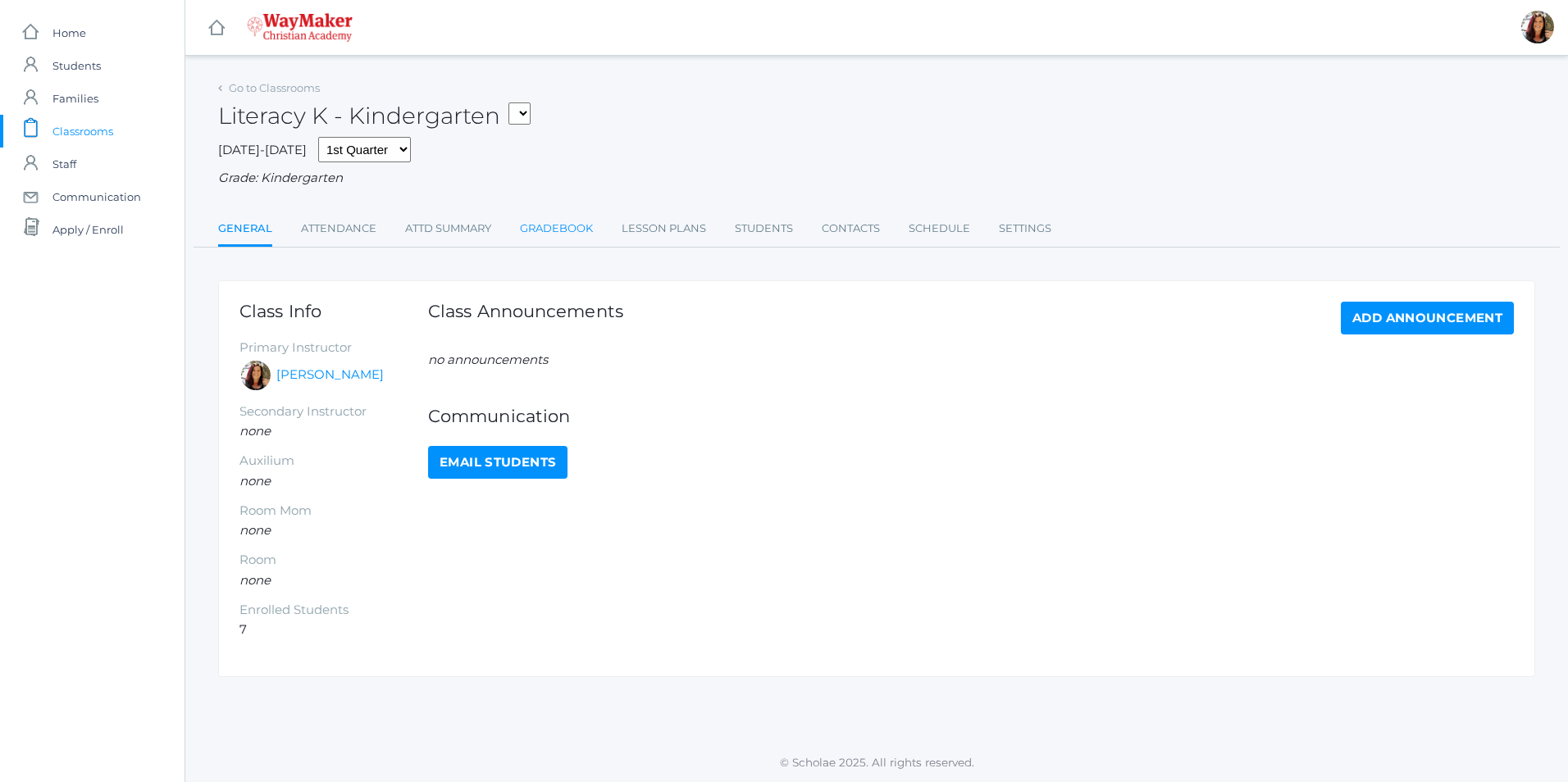
click at [542, 228] on link "Gradebook" at bounding box center [557, 229] width 73 height 33
